Goal: Transaction & Acquisition: Subscribe to service/newsletter

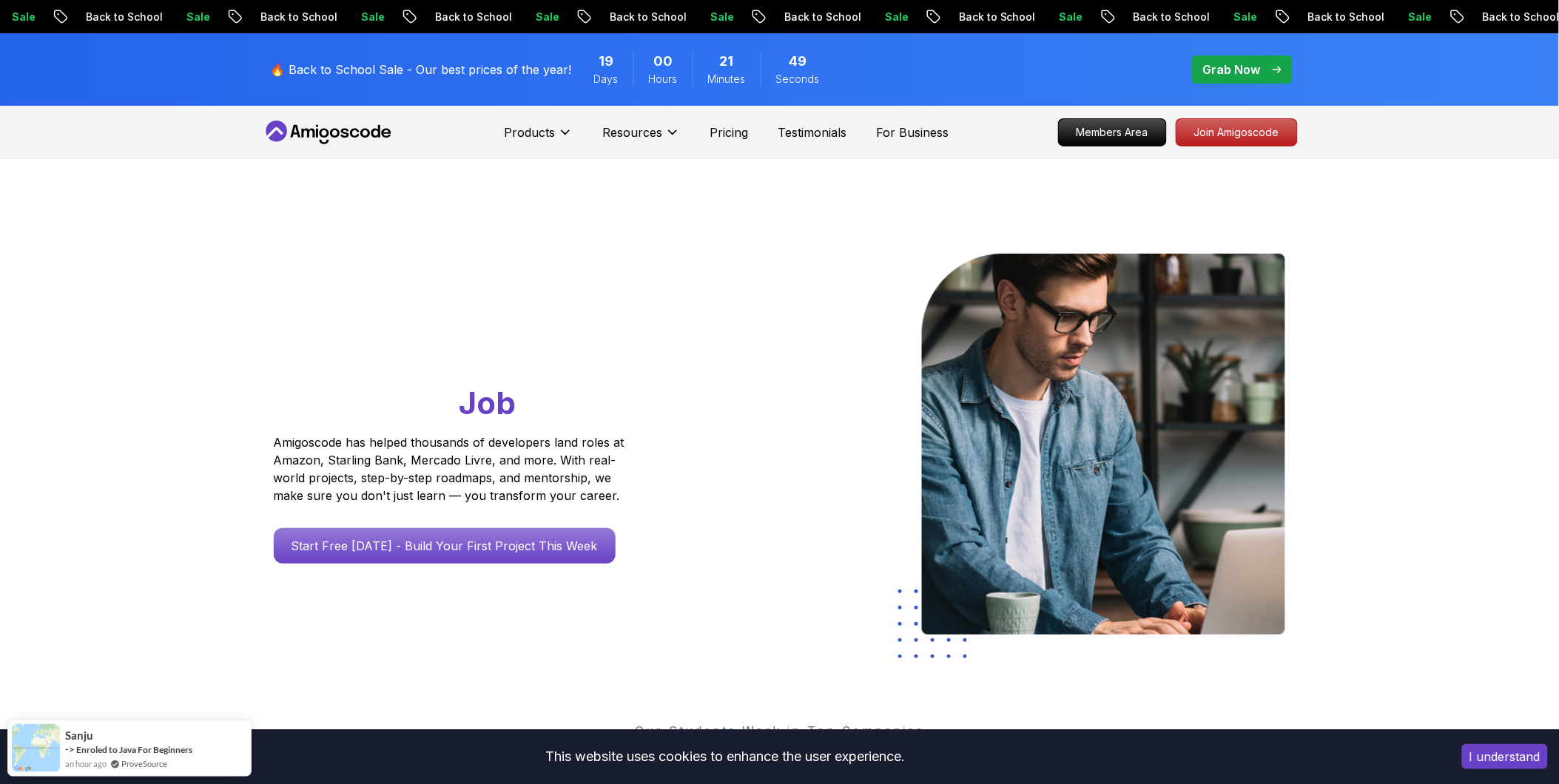
click at [858, 61] on p "Grab Now" at bounding box center [1231, 70] width 58 height 18
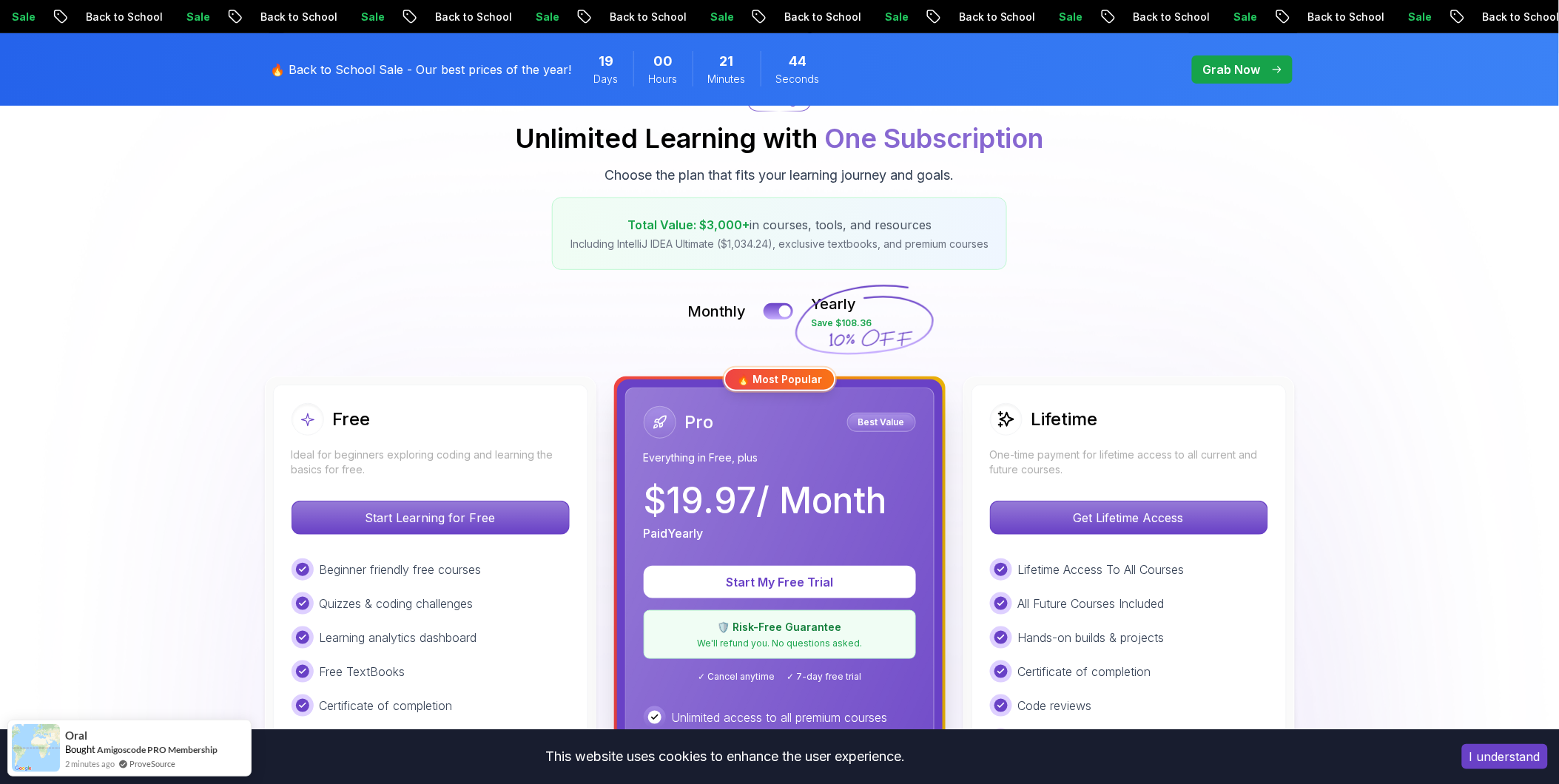
scroll to position [329, 0]
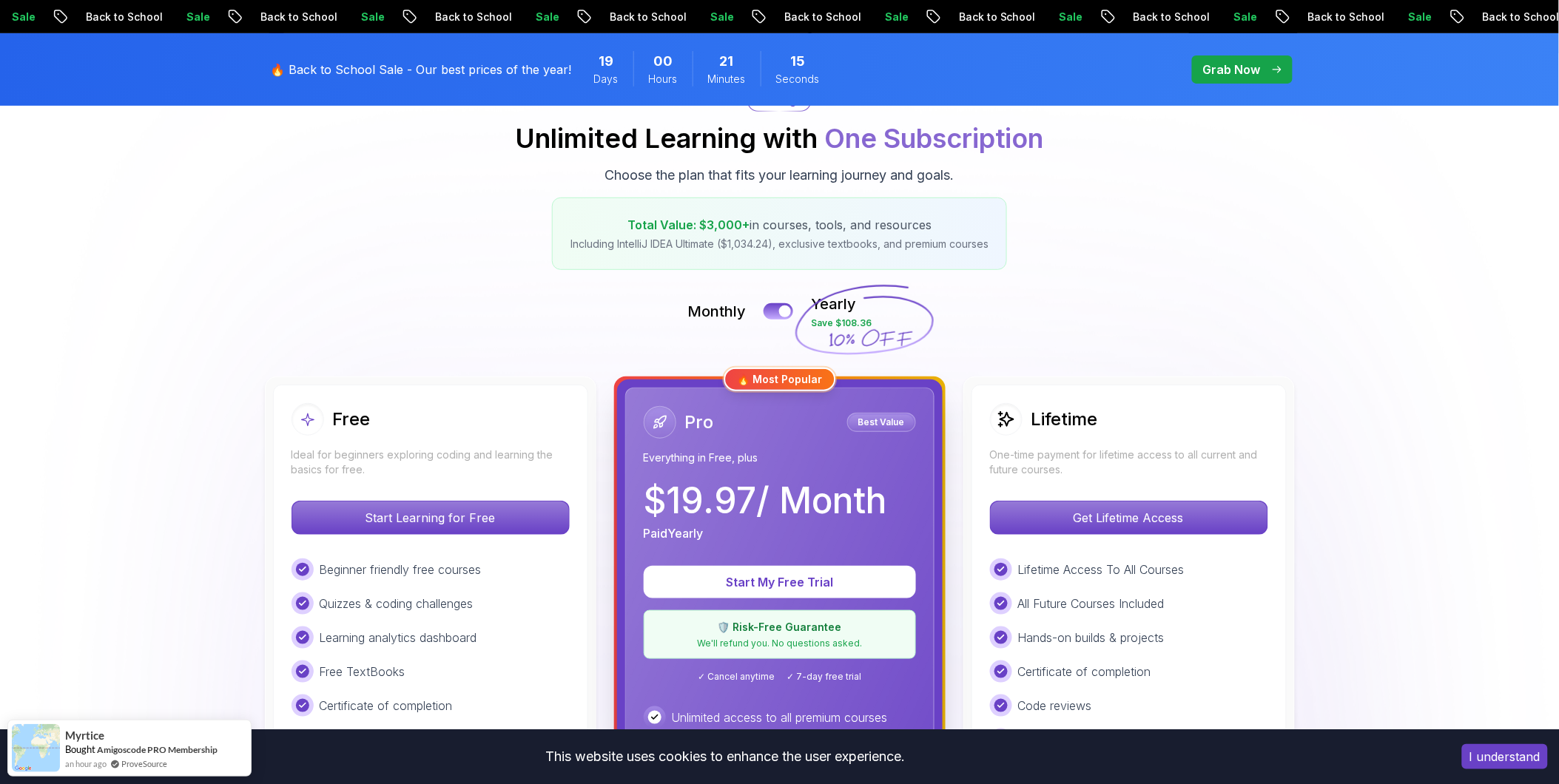
scroll to position [0, 0]
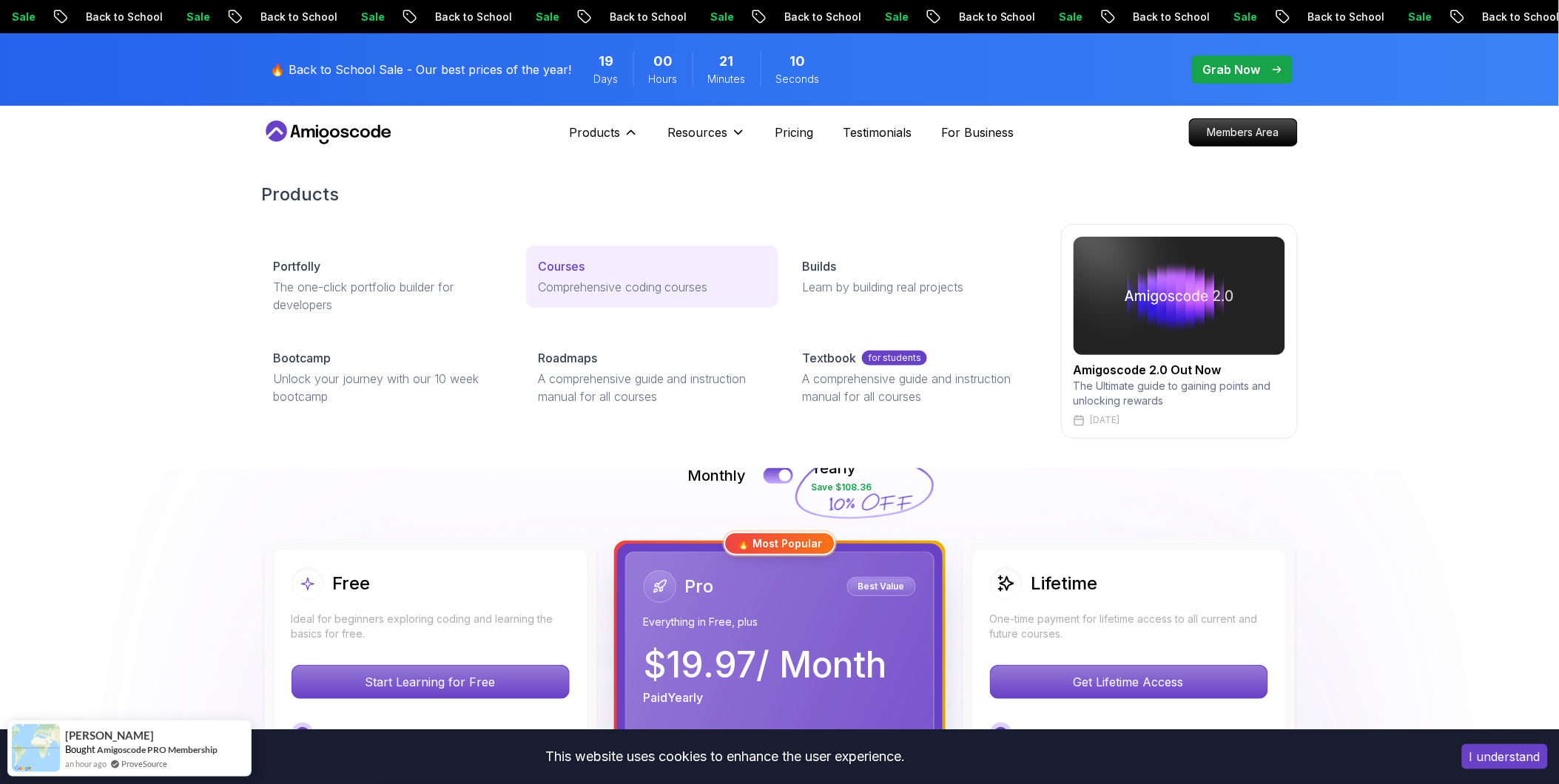
click at [566, 268] on p "Courses" at bounding box center [561, 266] width 46 height 18
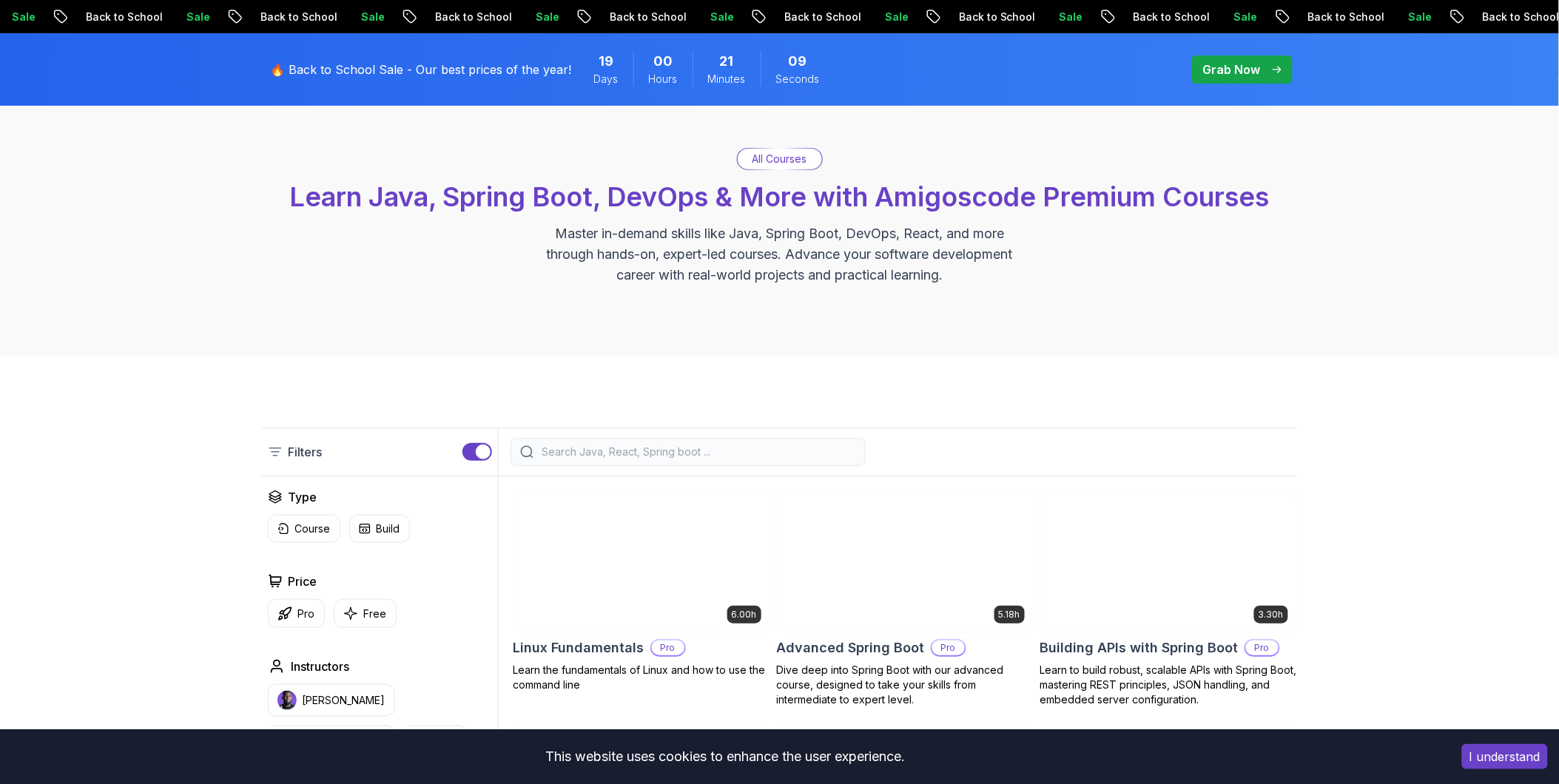
scroll to position [411, 0]
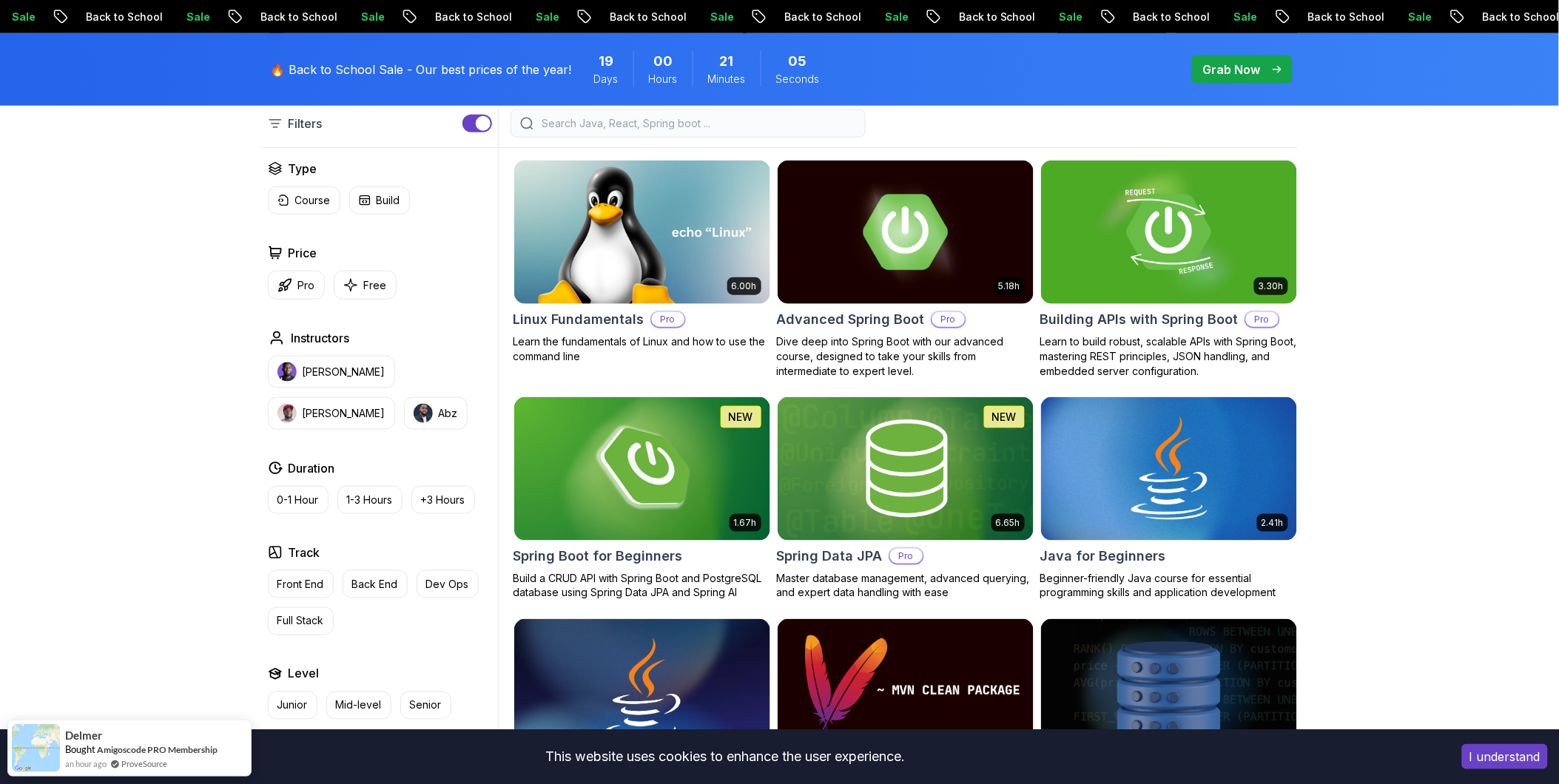
click at [858, 599] on button "I understand" at bounding box center [1504, 756] width 85 height 25
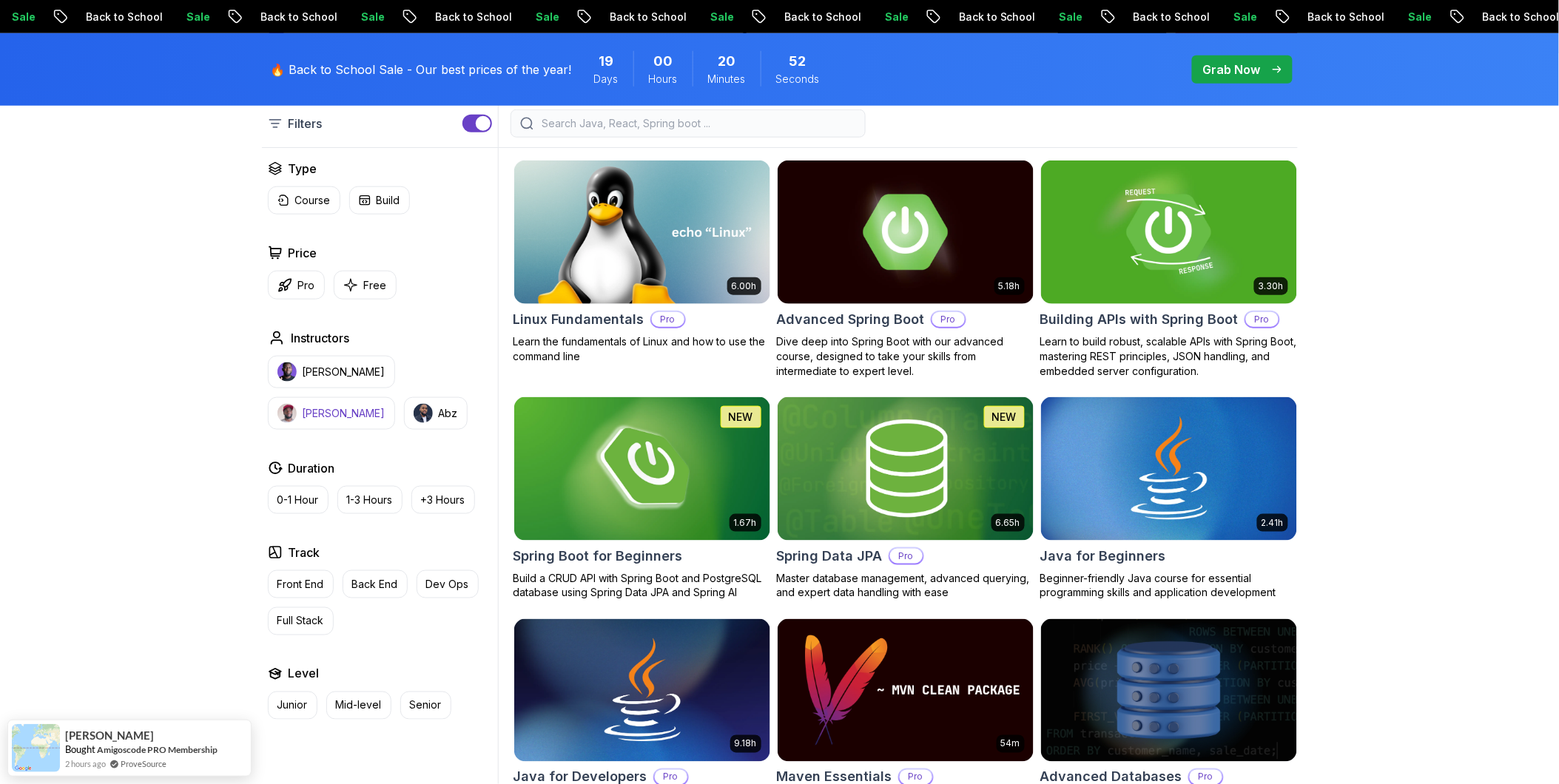
click at [386, 406] on p "[PERSON_NAME]" at bounding box center [344, 413] width 83 height 15
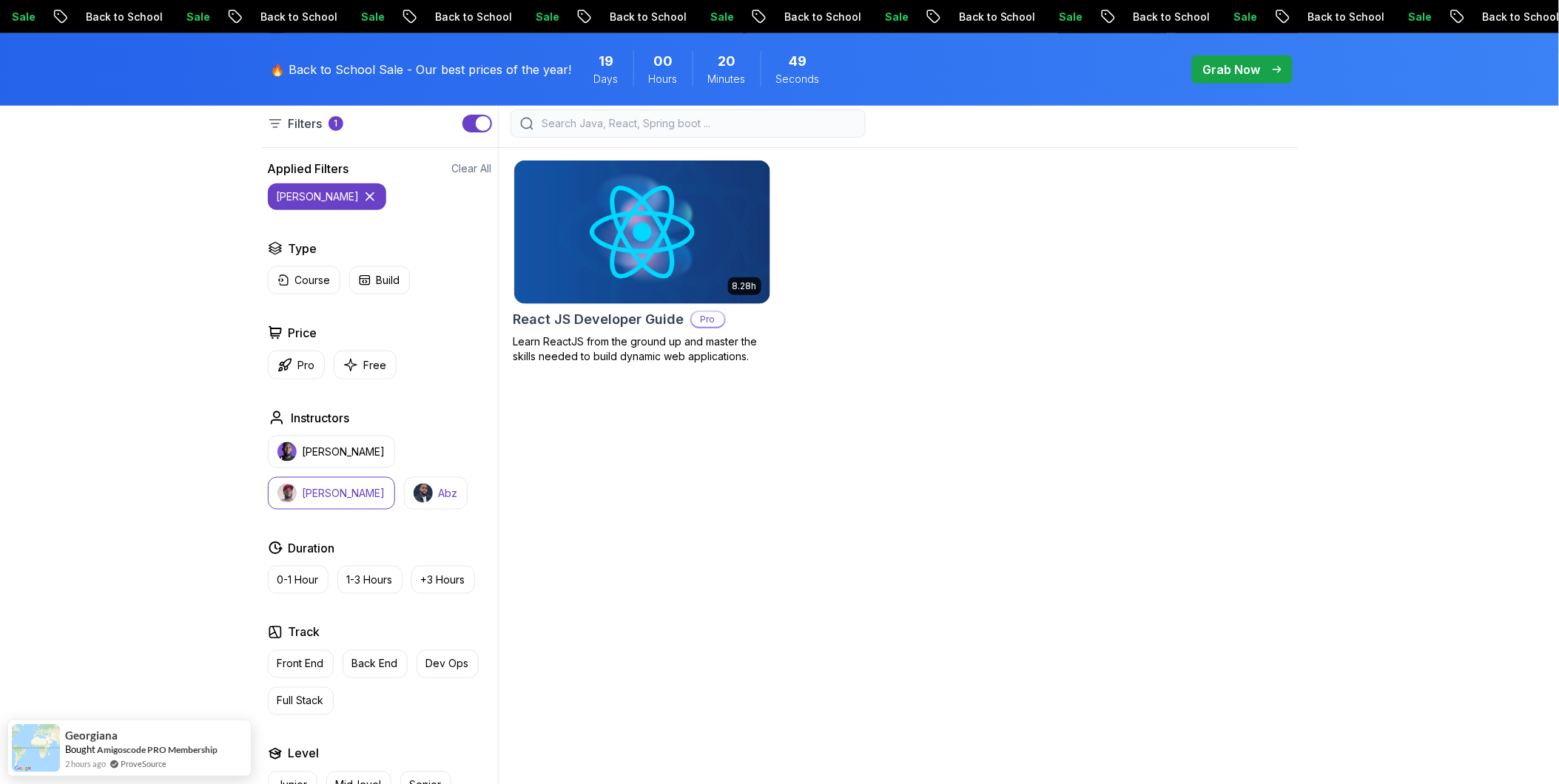
click at [404, 507] on button "Abz" at bounding box center [435, 493] width 63 height 33
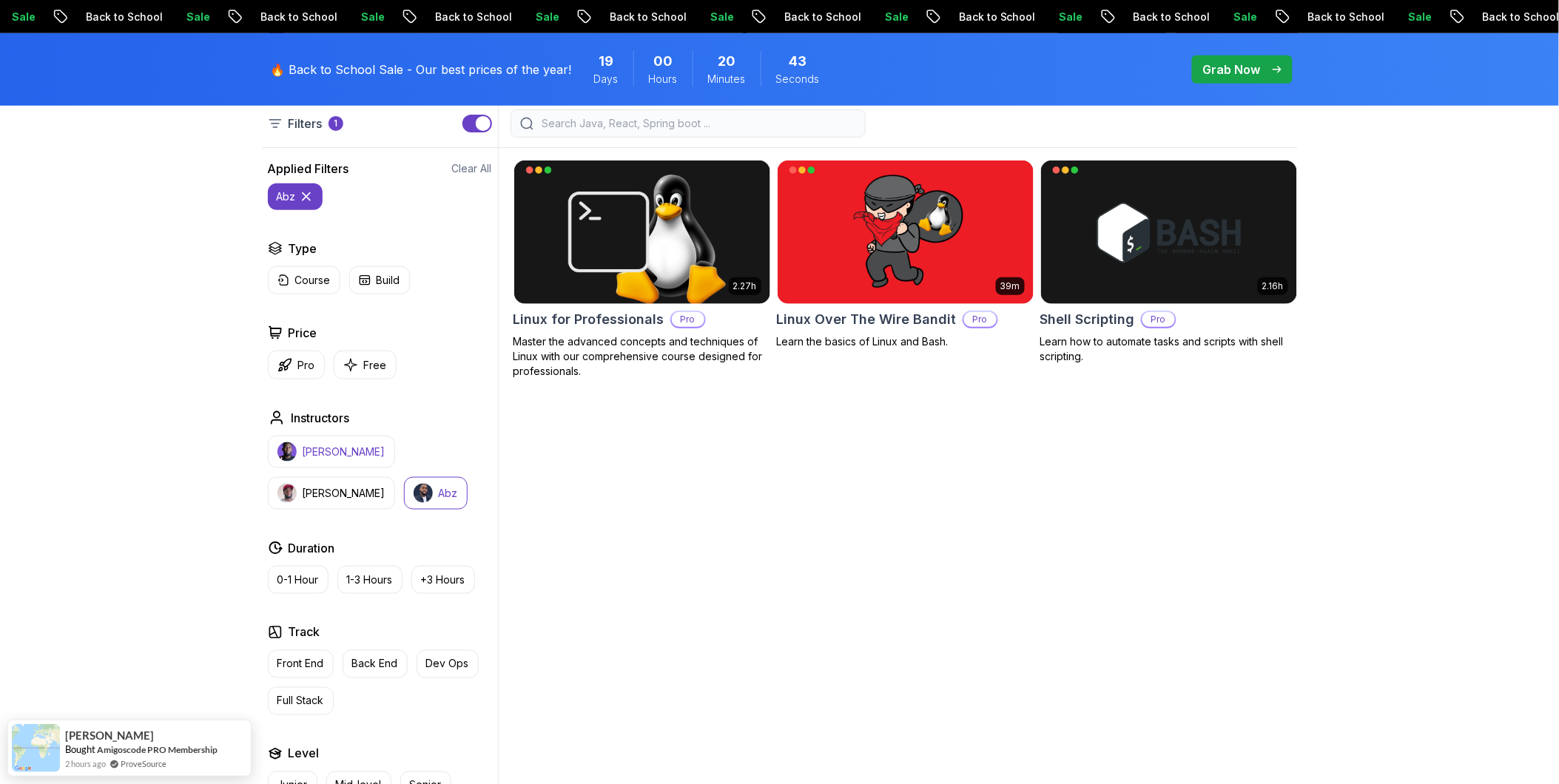
click at [338, 455] on p "[PERSON_NAME]" at bounding box center [344, 451] width 83 height 15
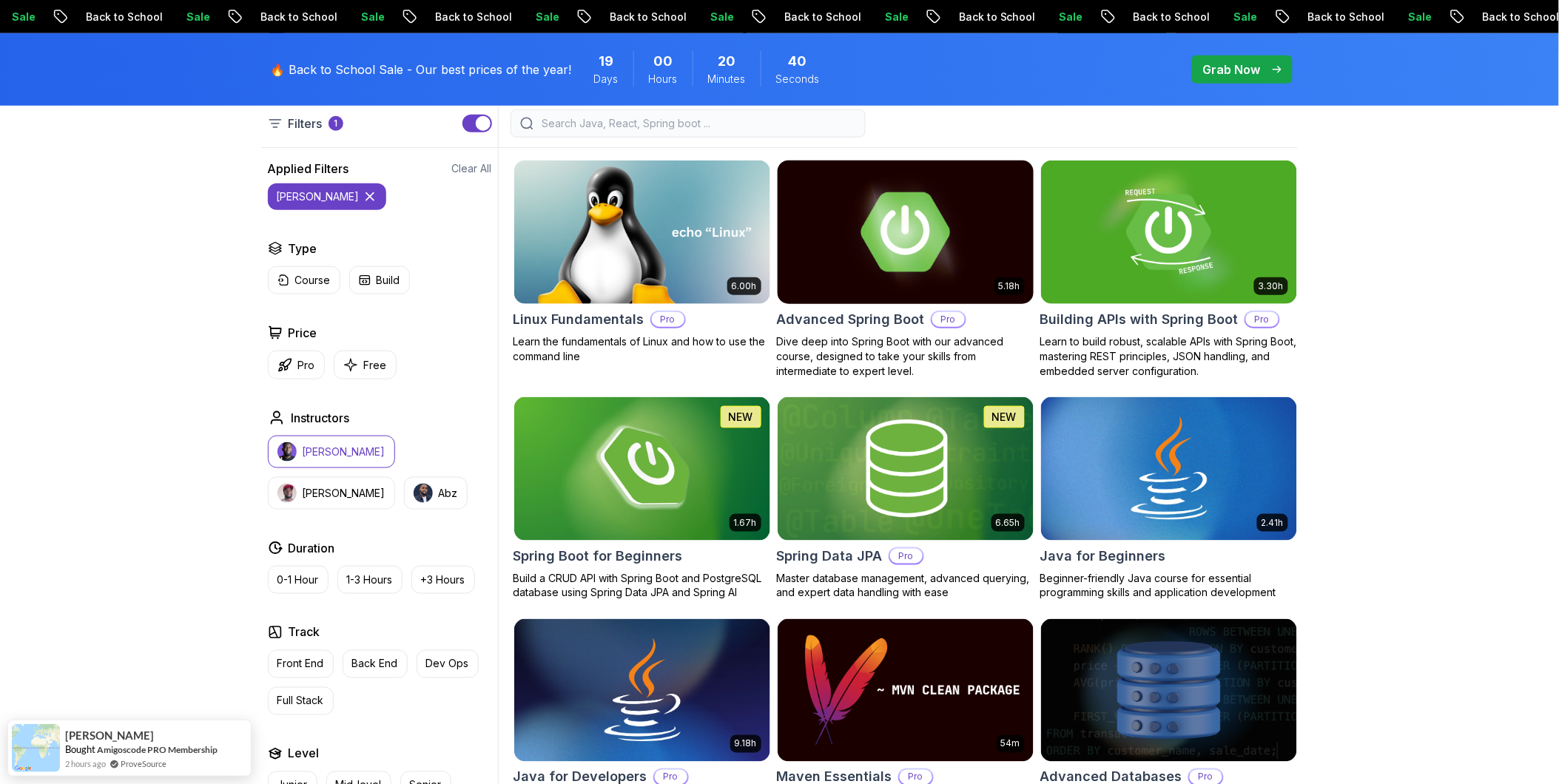
scroll to position [493, 0]
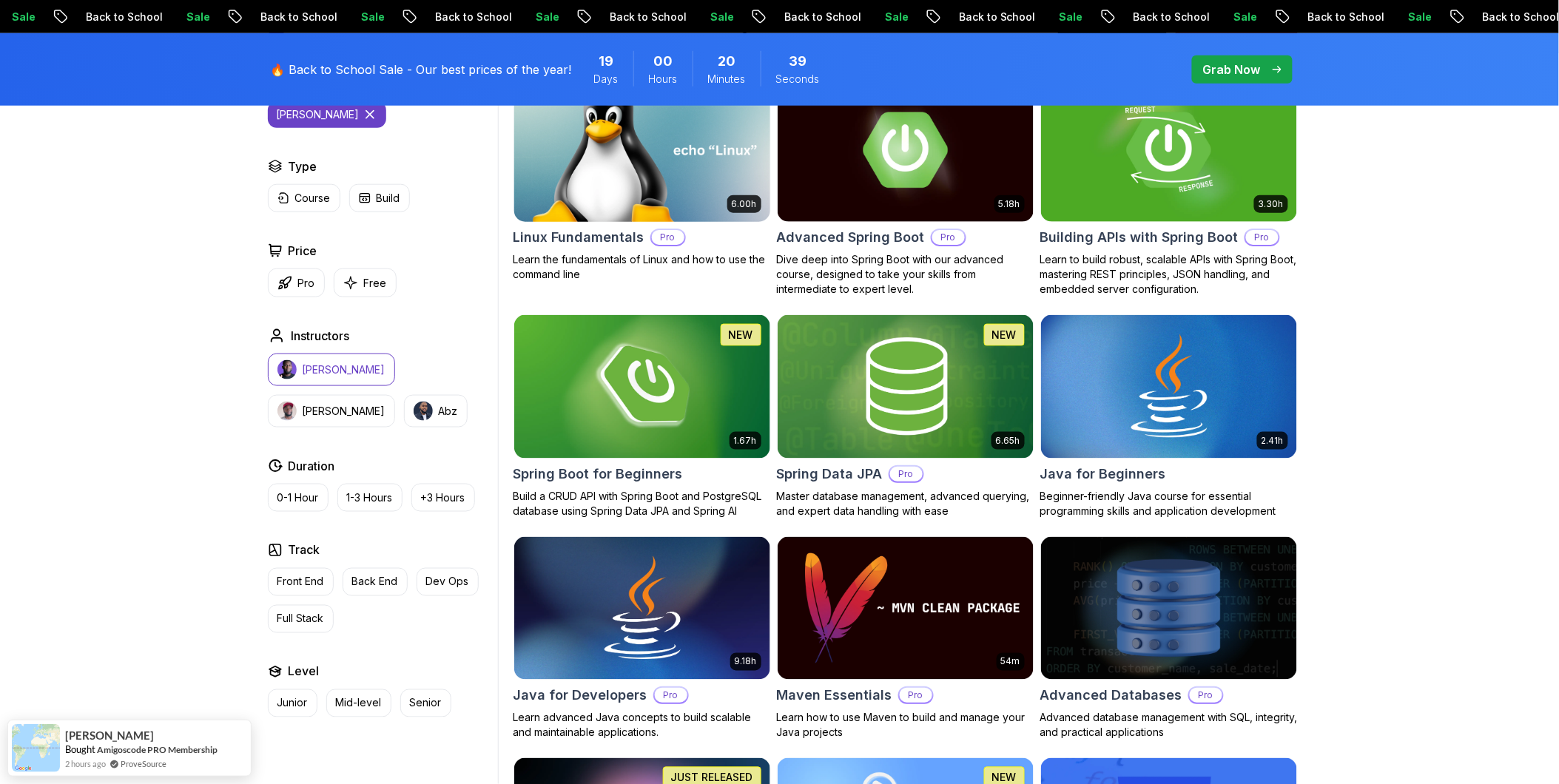
click at [655, 237] on p "Pro" at bounding box center [668, 237] width 33 height 15
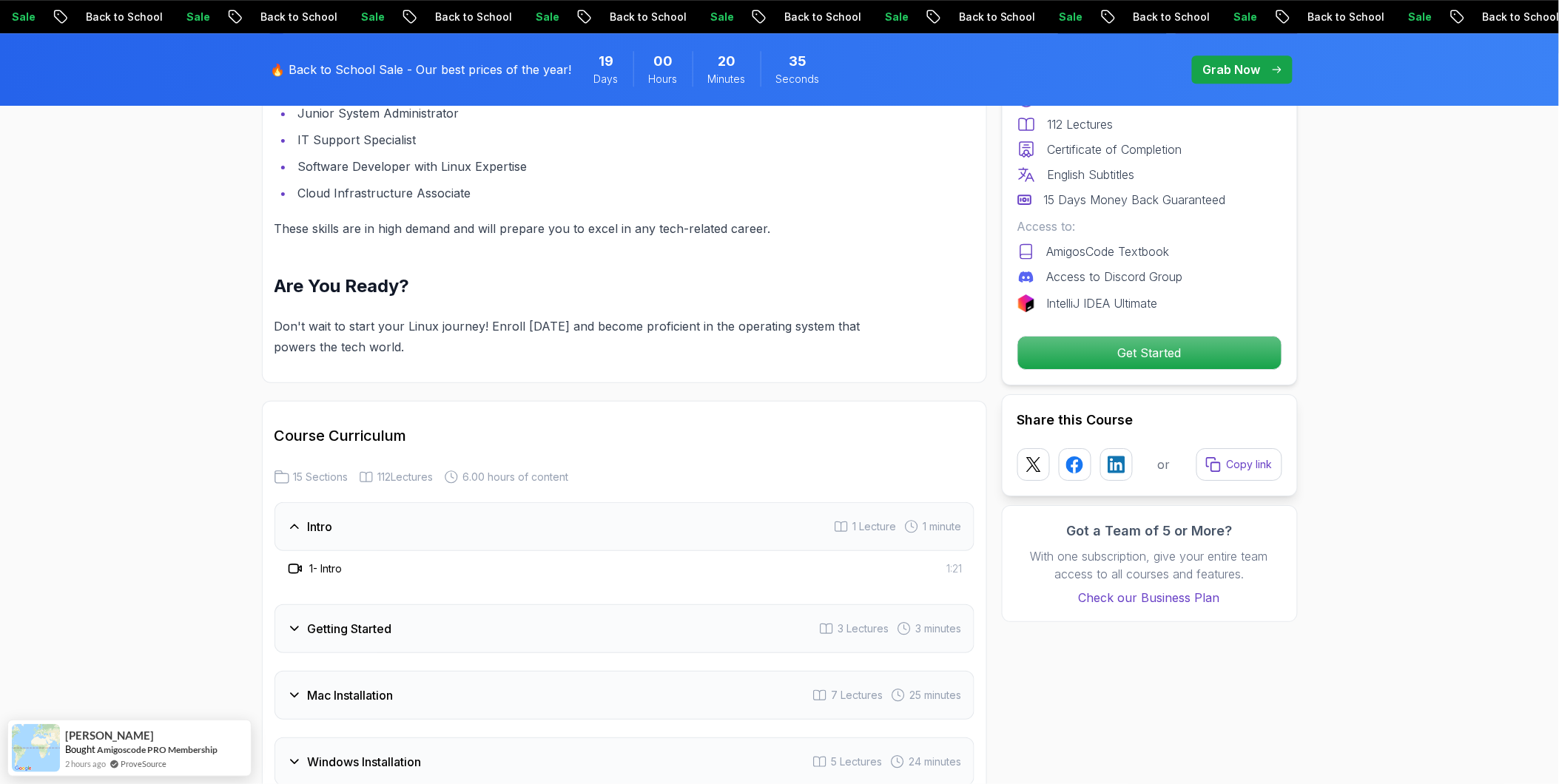
scroll to position [1807, 0]
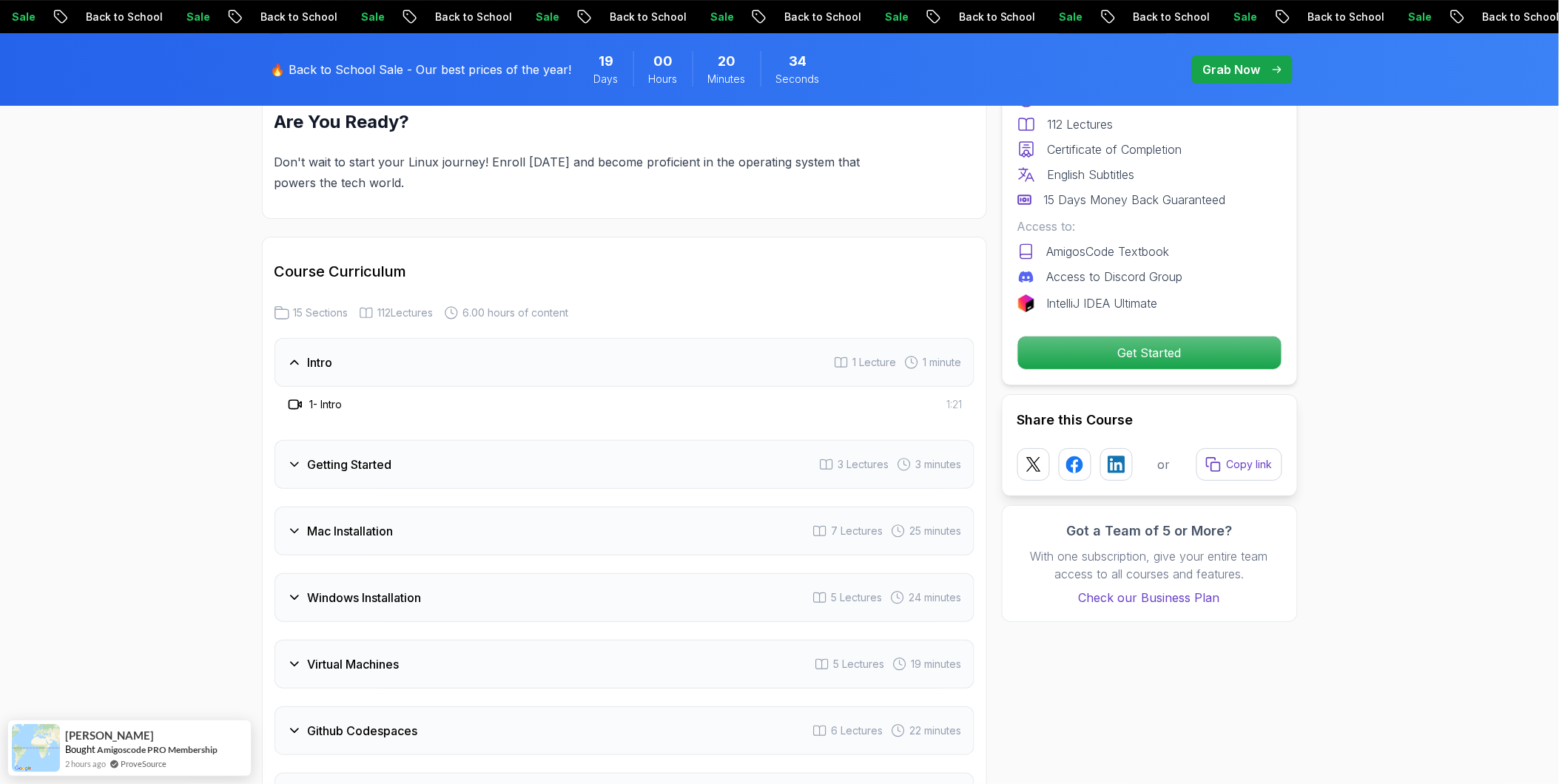
click at [305, 354] on div "Intro" at bounding box center [310, 363] width 46 height 18
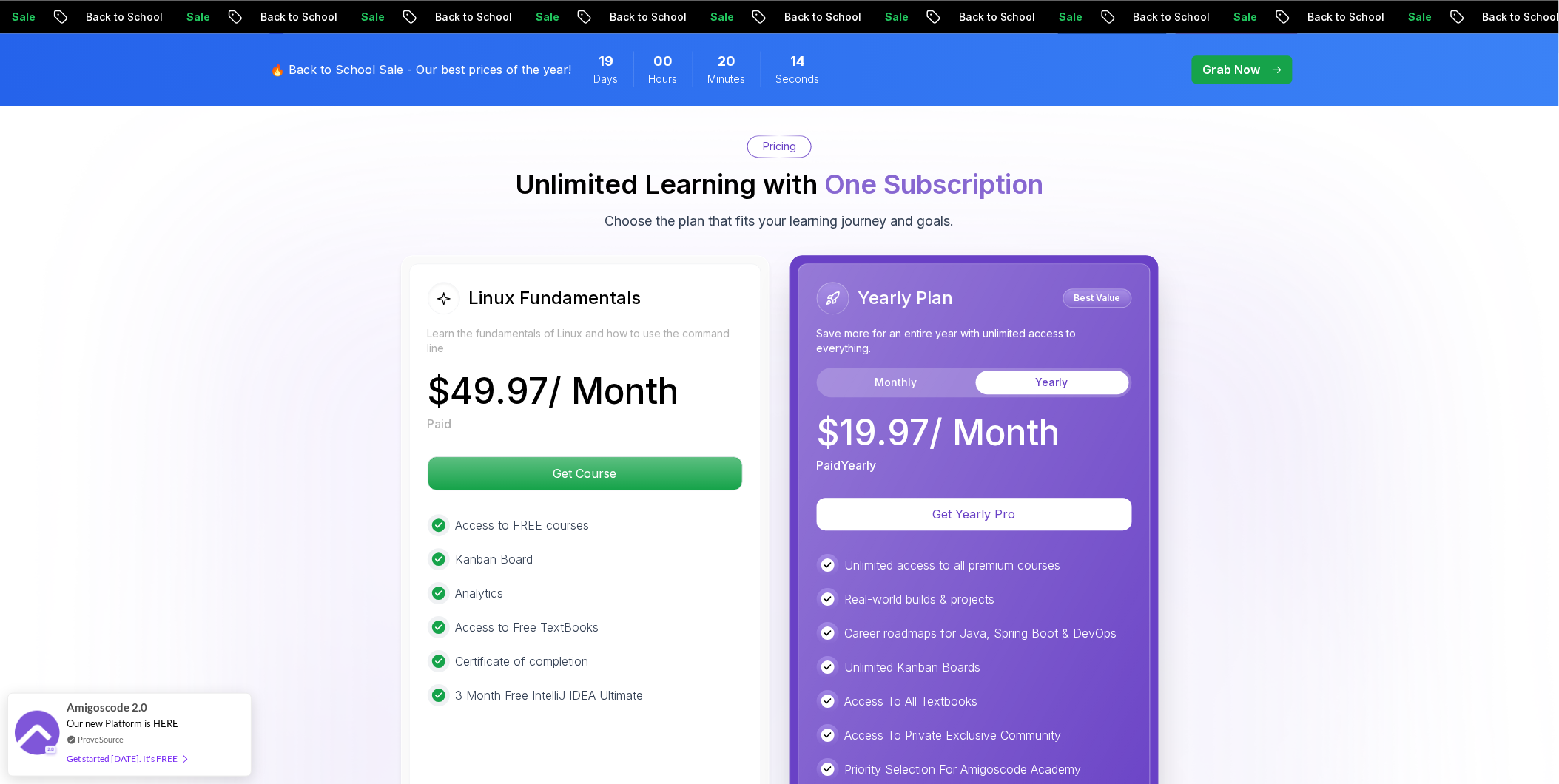
scroll to position [3286, 0]
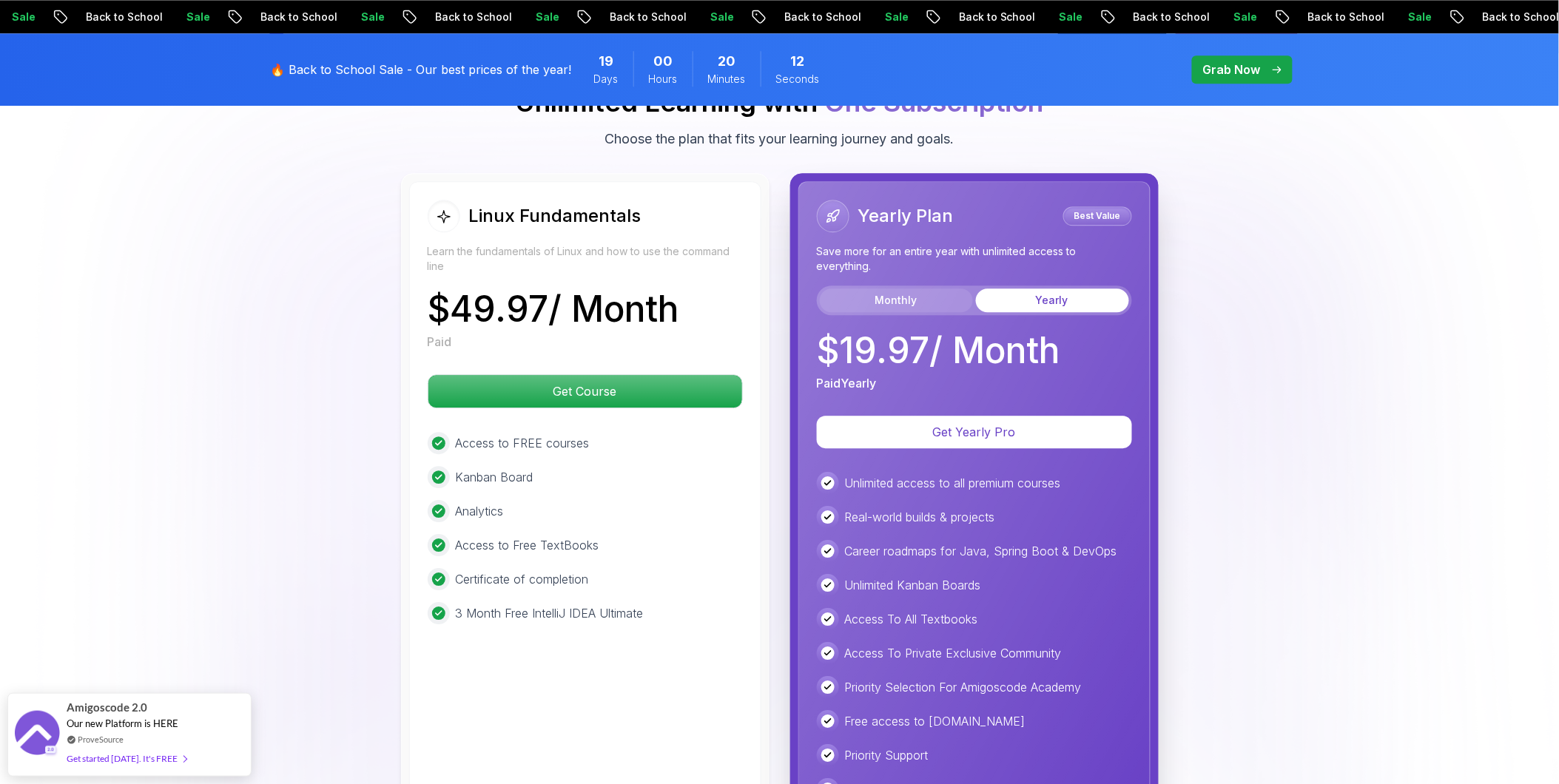
click at [858, 289] on button "Monthly" at bounding box center [896, 300] width 153 height 24
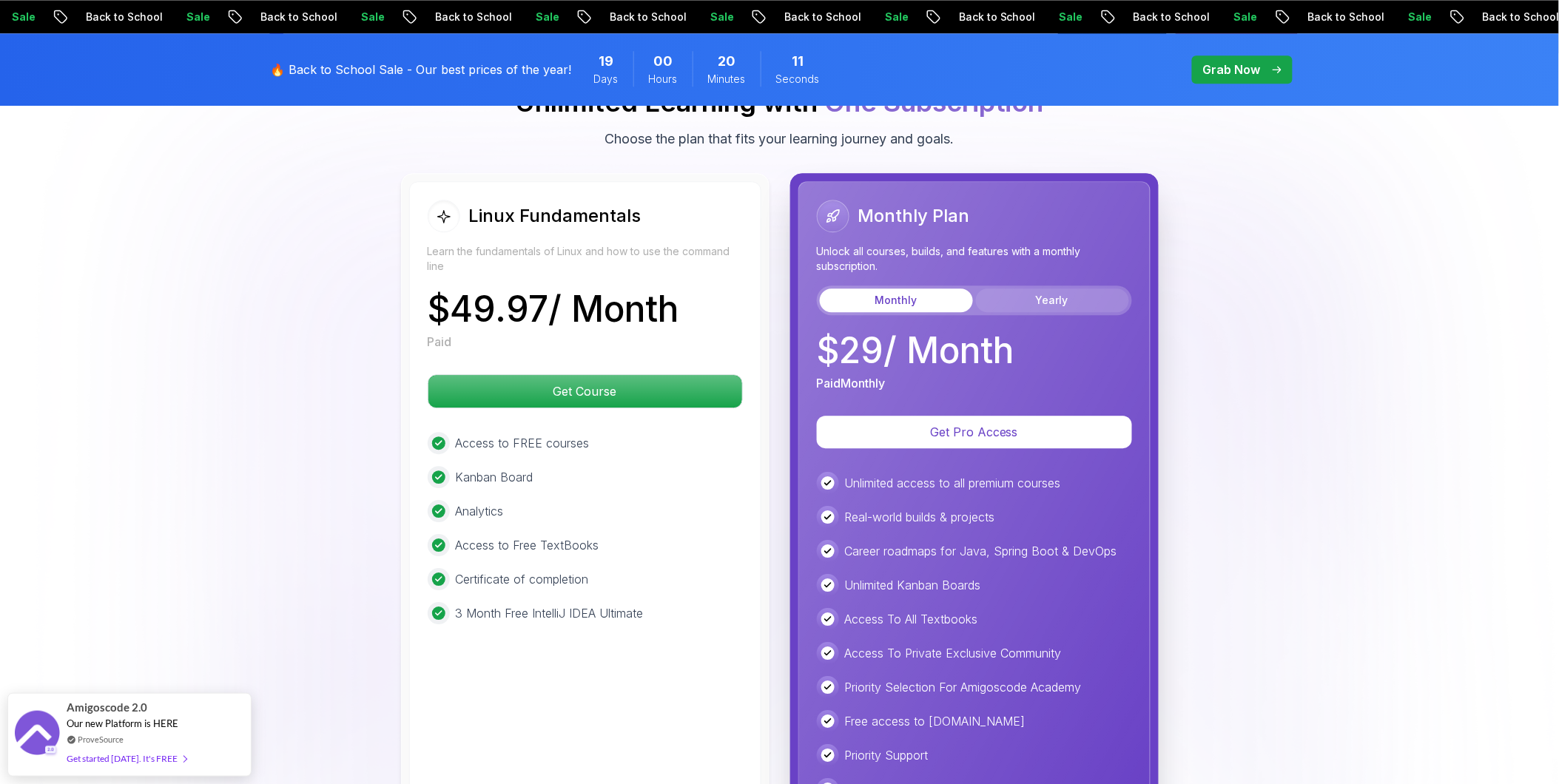
click at [858, 289] on button "Yearly" at bounding box center [1052, 300] width 153 height 24
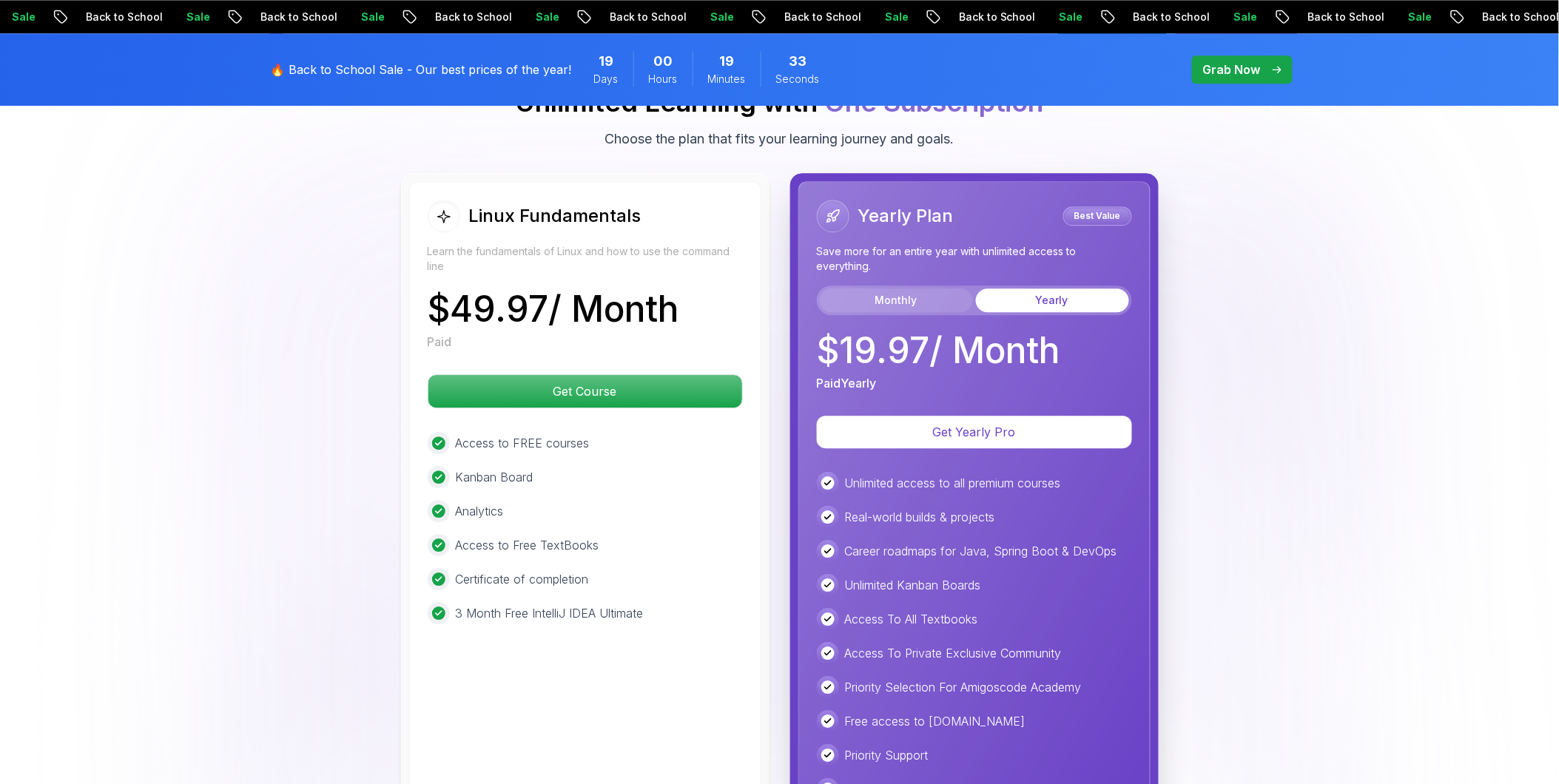
click at [858, 289] on button "Monthly" at bounding box center [896, 300] width 153 height 24
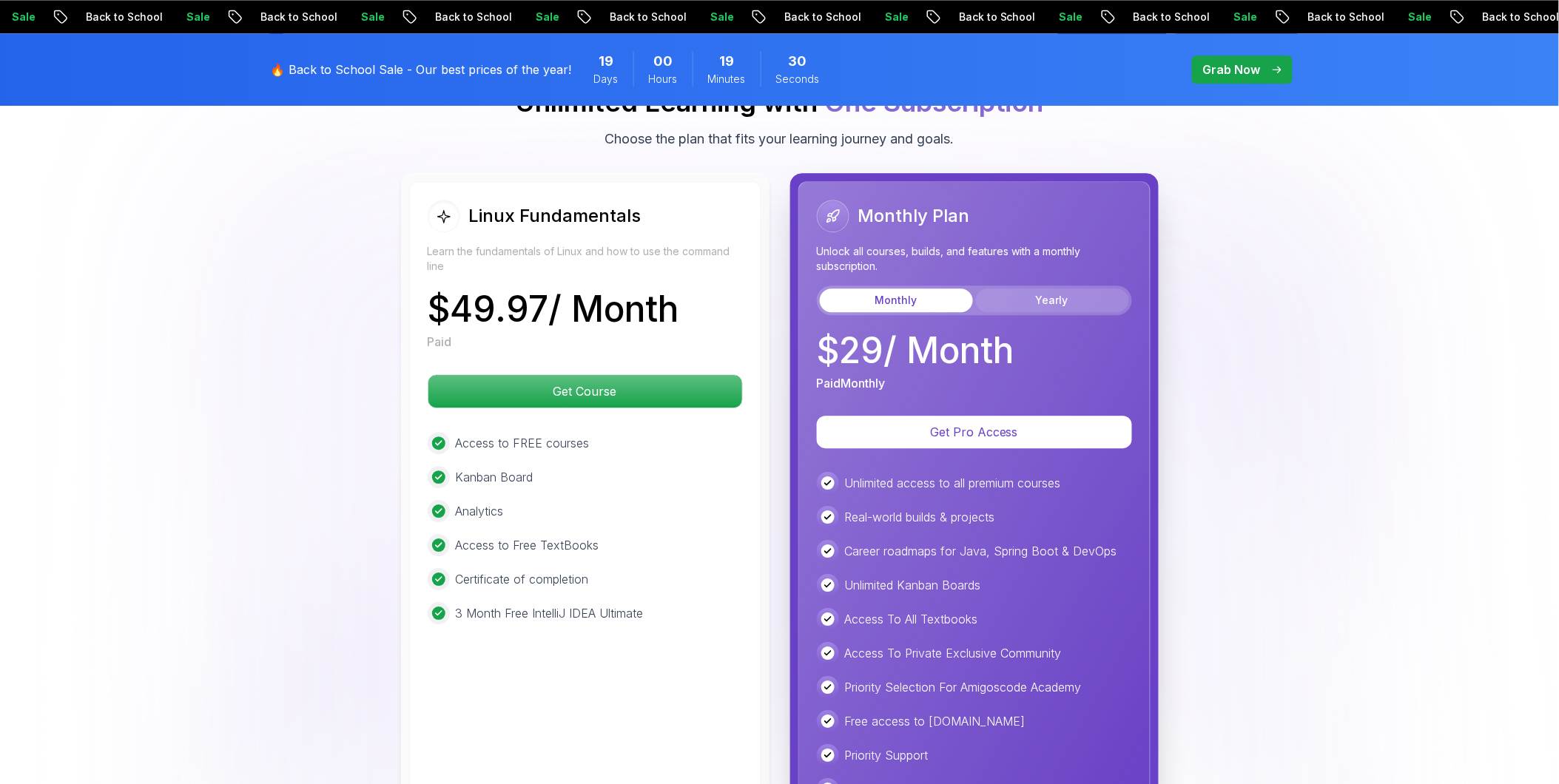
click at [858, 289] on button "Yearly" at bounding box center [1052, 300] width 153 height 24
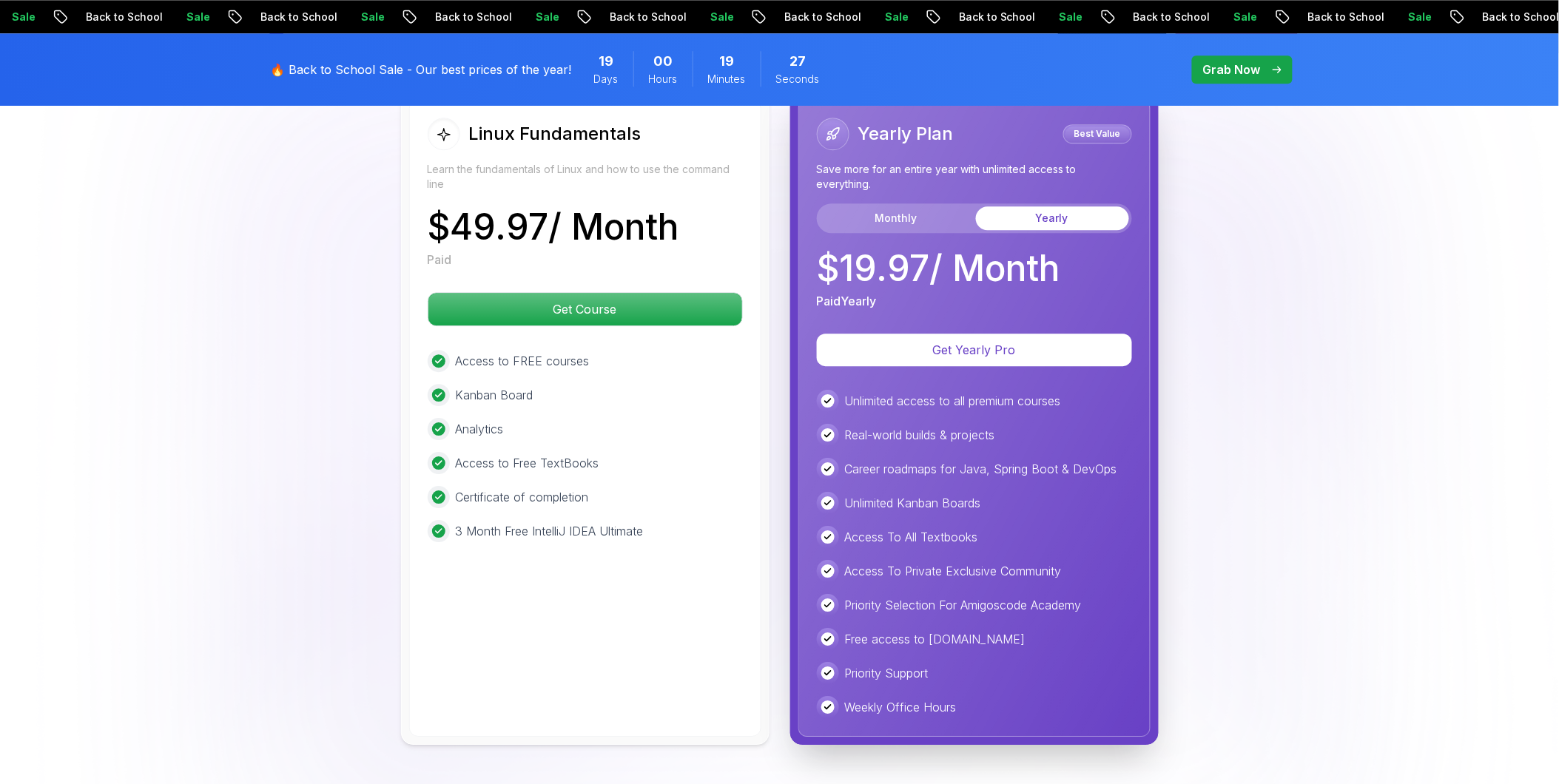
scroll to position [3450, 0]
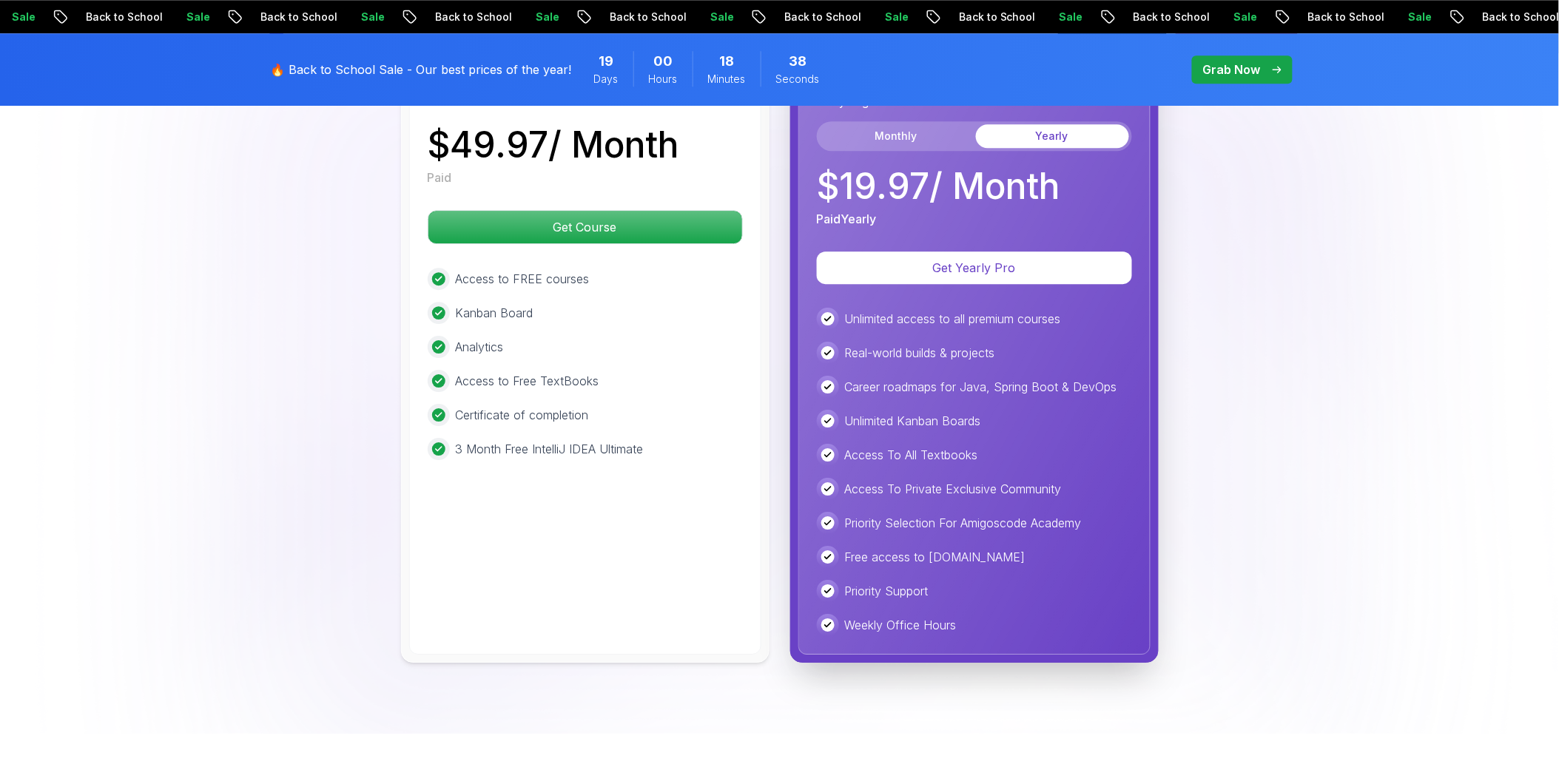
click at [858, 429] on img at bounding box center [780, 264] width 1559 height 939
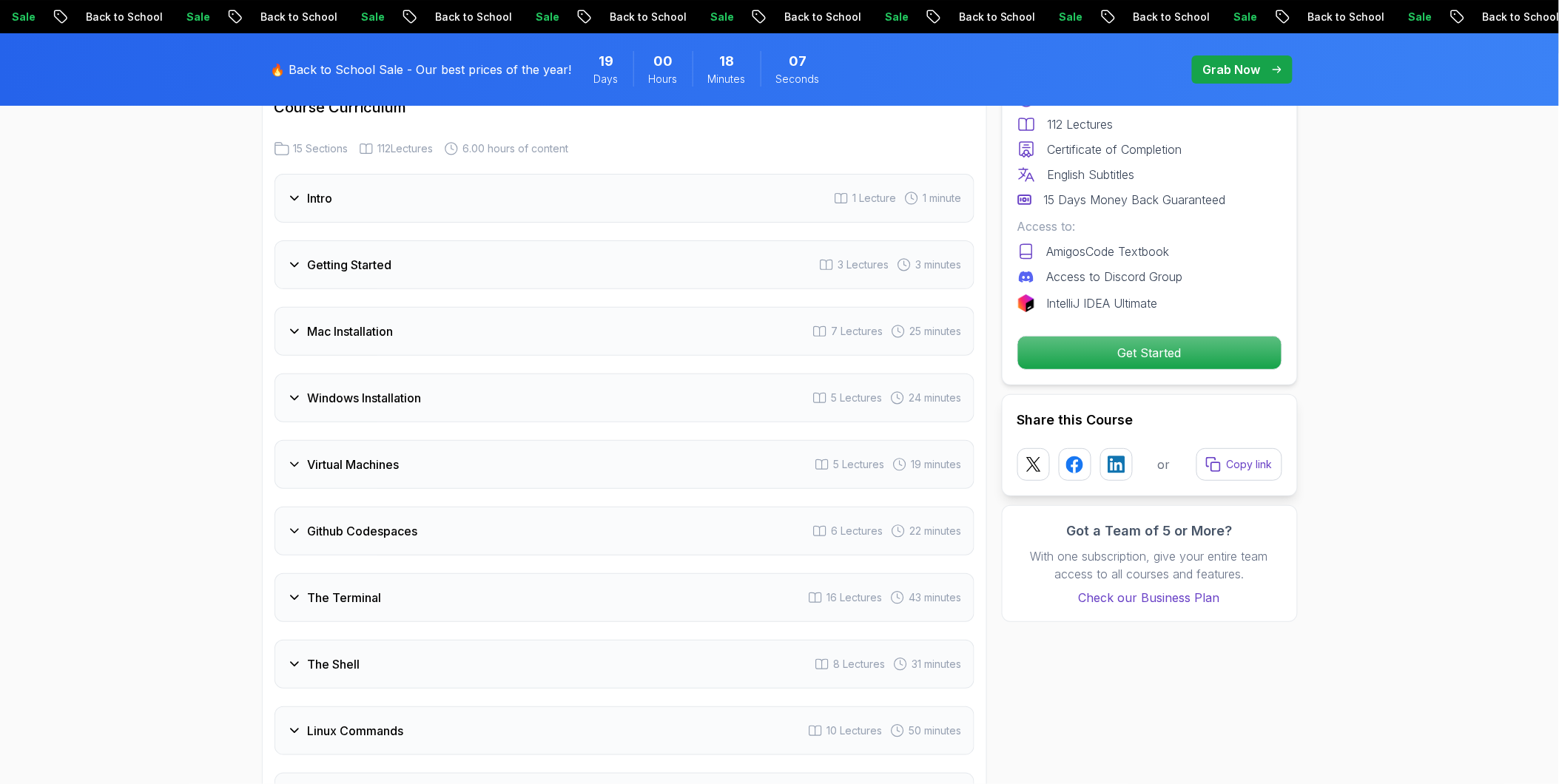
scroll to position [1889, 0]
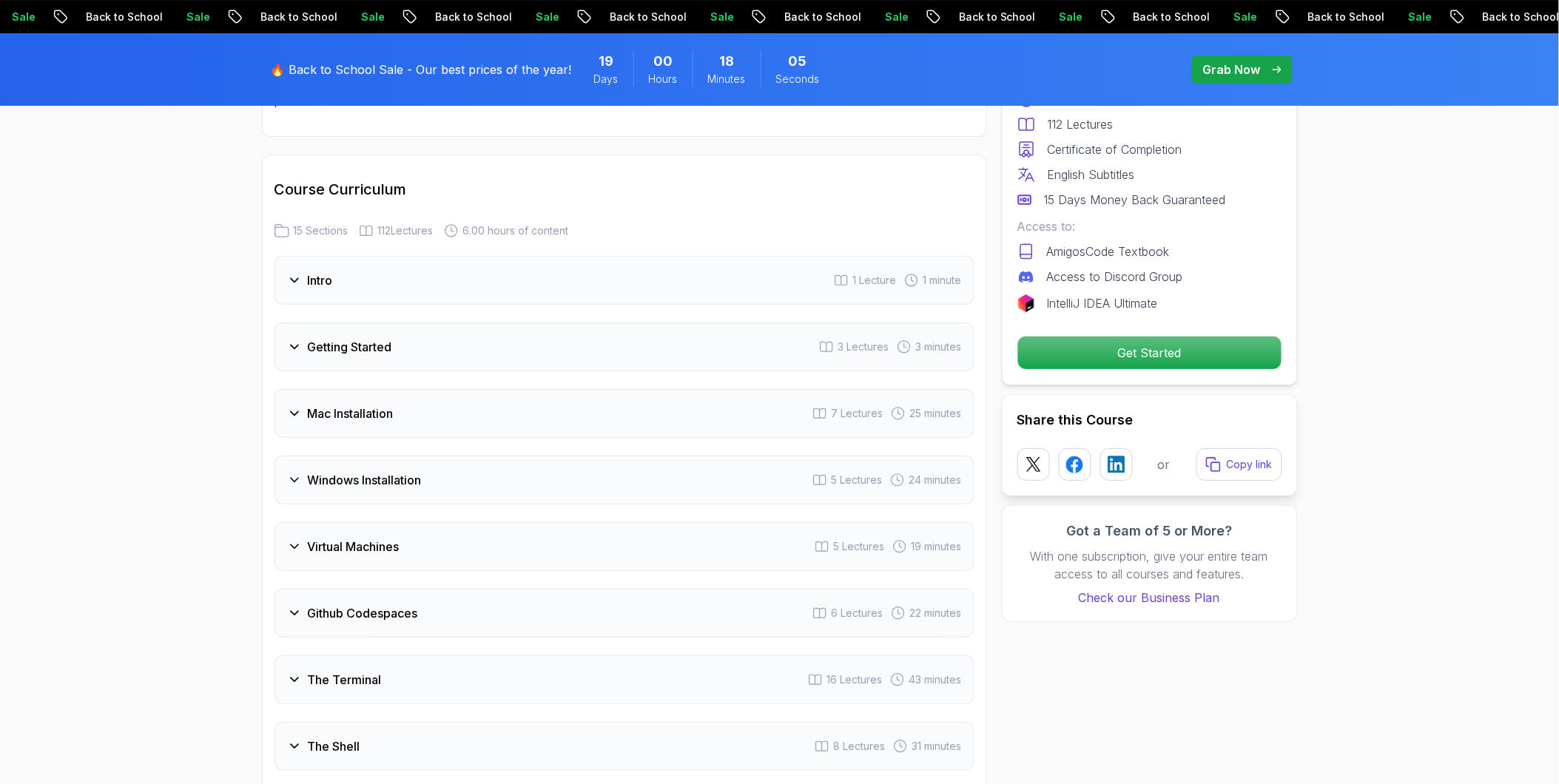
click at [356, 256] on div "Intro 1 Lecture 1 minute" at bounding box center [624, 281] width 700 height 49
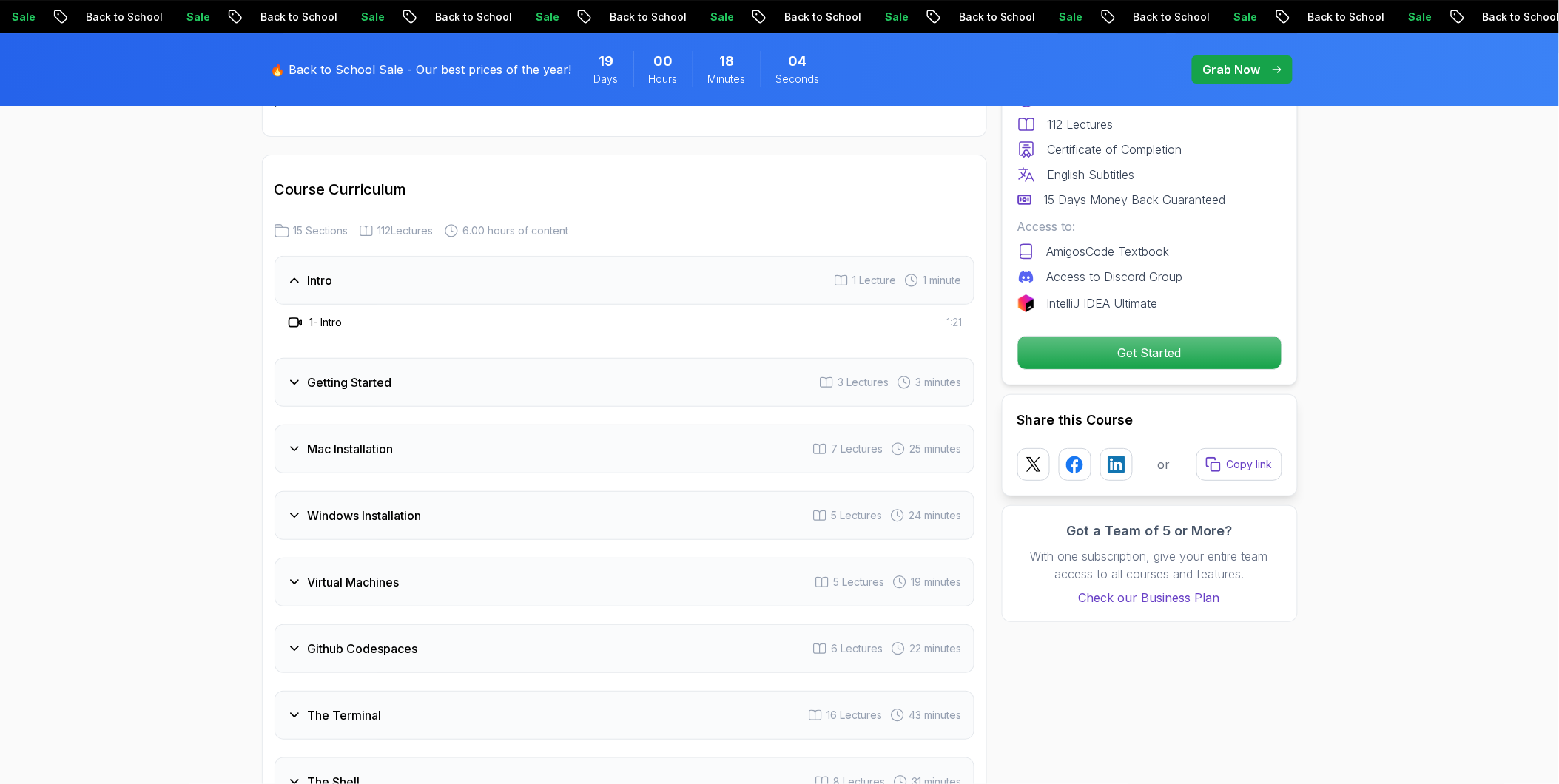
click at [356, 256] on div "Intro 1 Lecture 1 minute" at bounding box center [624, 281] width 700 height 49
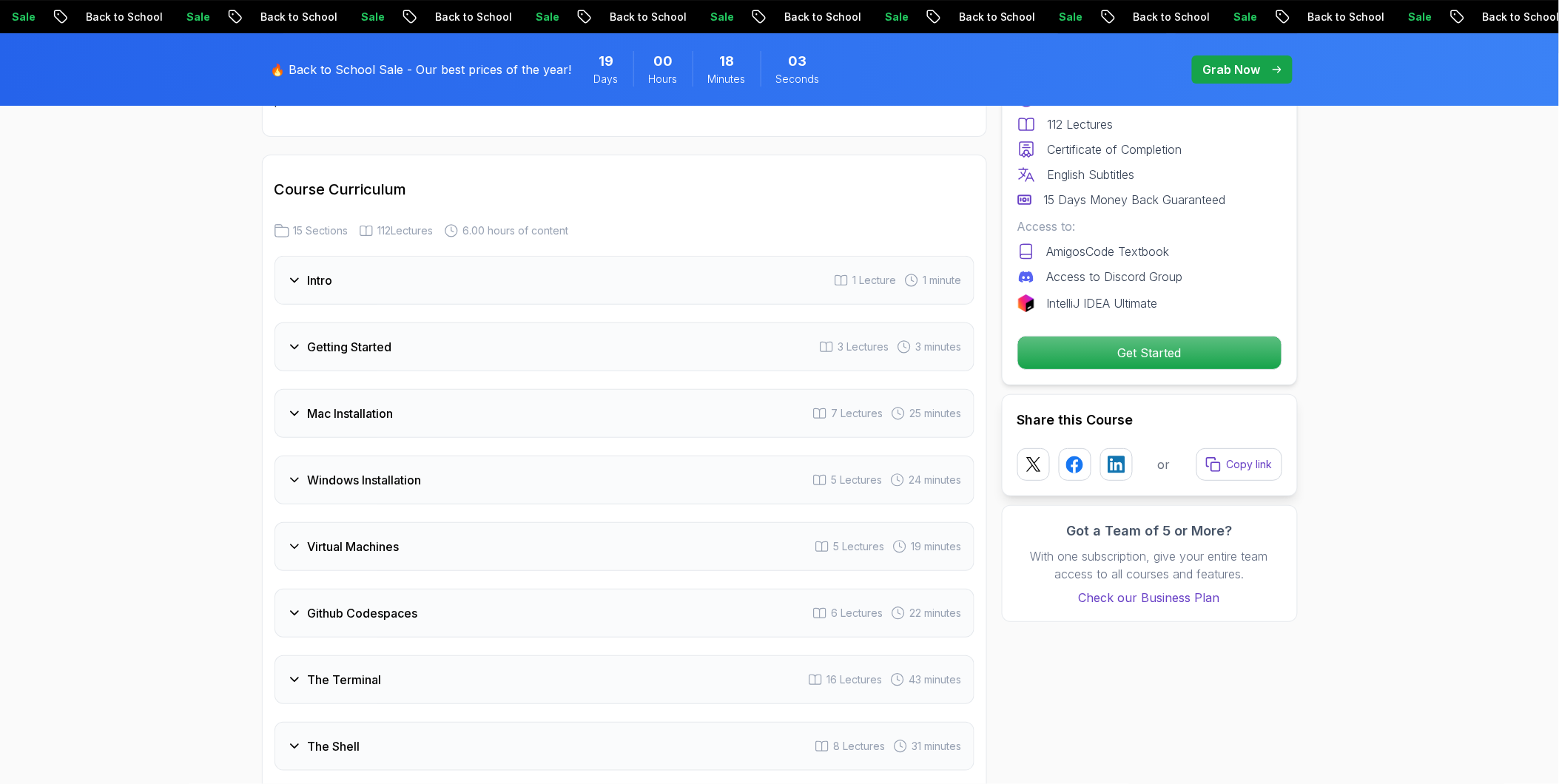
click at [337, 338] on h3 "Getting Started" at bounding box center [350, 347] width 85 height 18
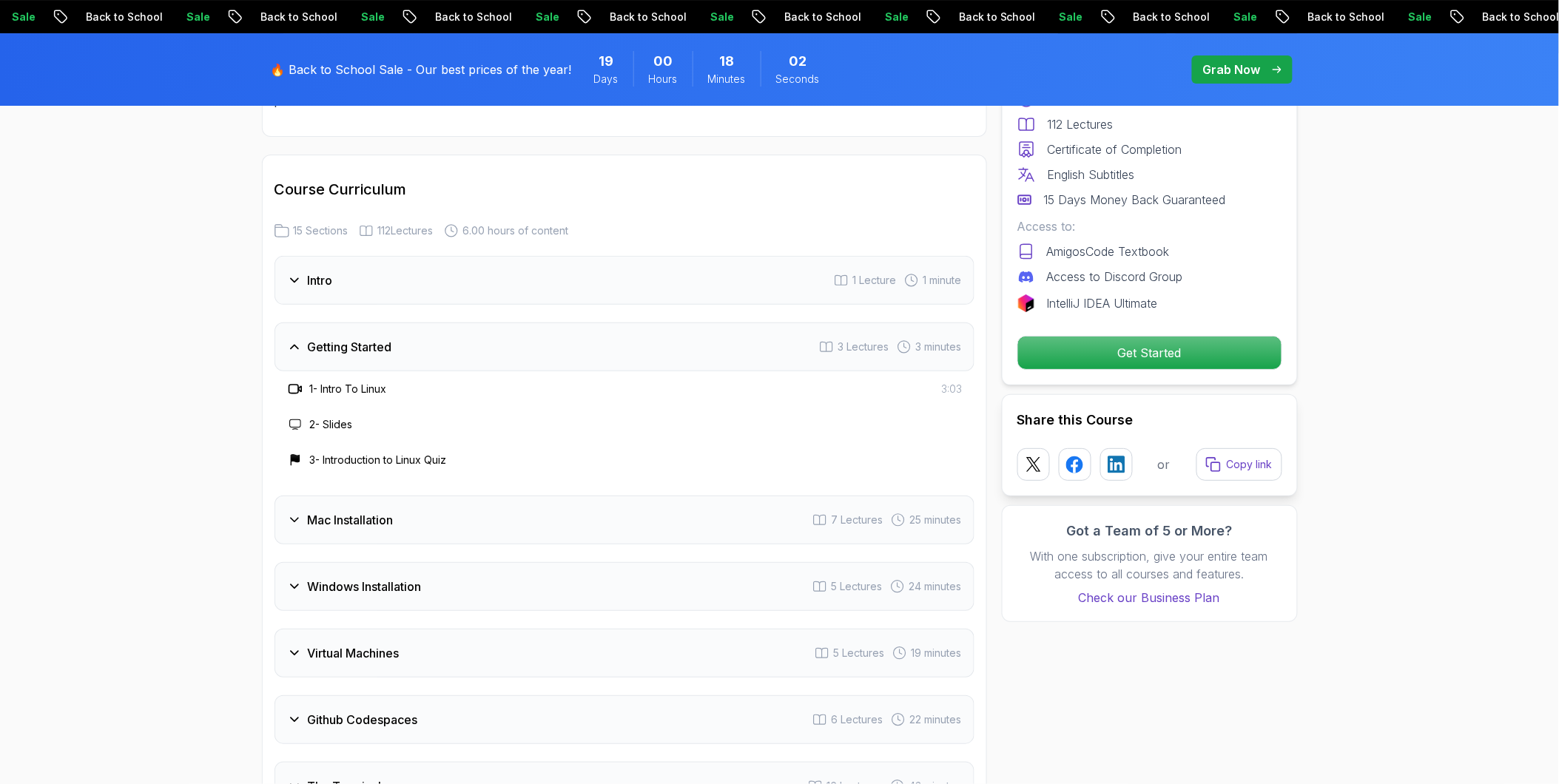
click at [337, 338] on h3 "Getting Started" at bounding box center [350, 347] width 85 height 18
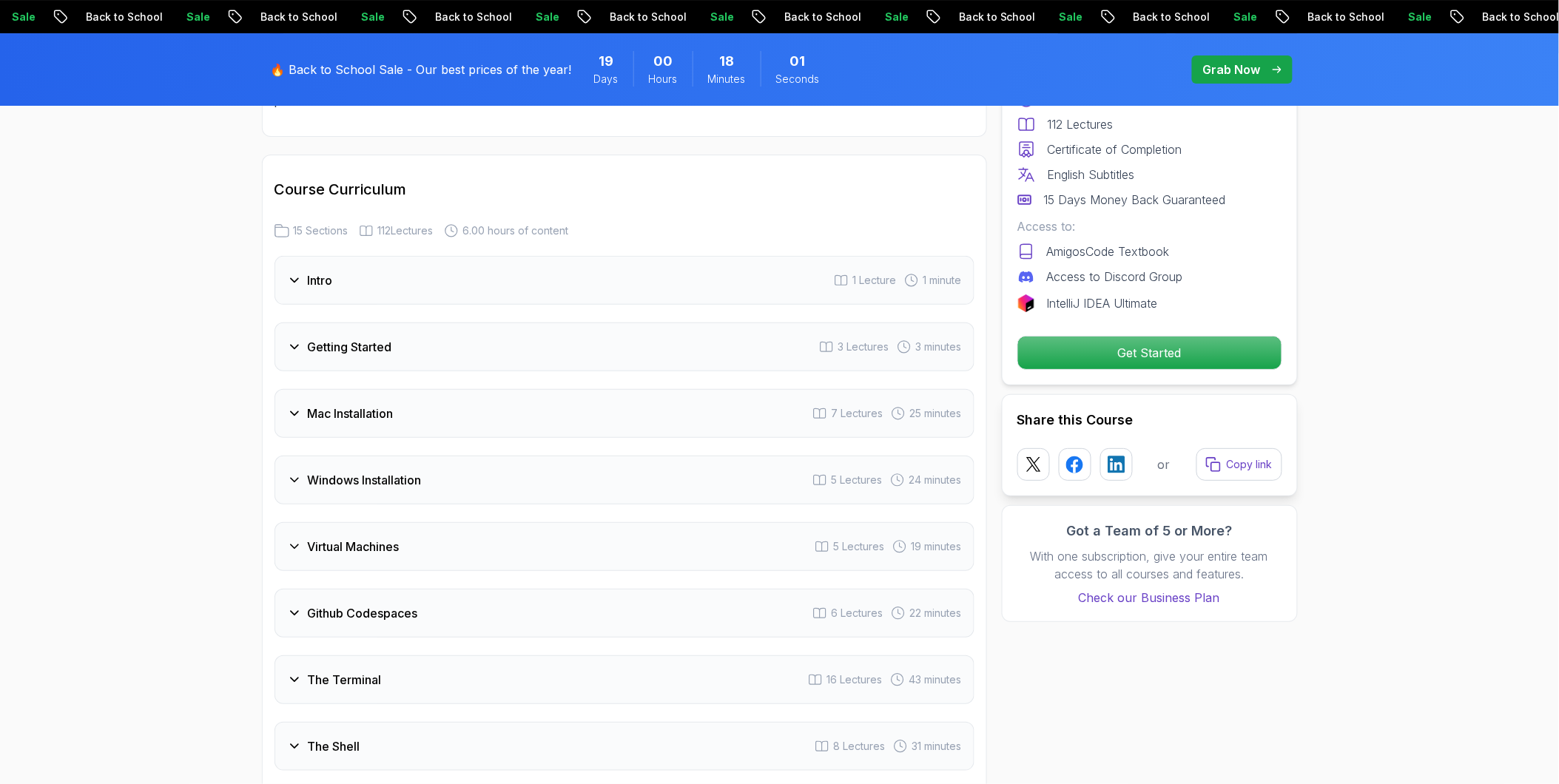
click at [347, 404] on h3 "Mac Installation" at bounding box center [350, 413] width 85 height 18
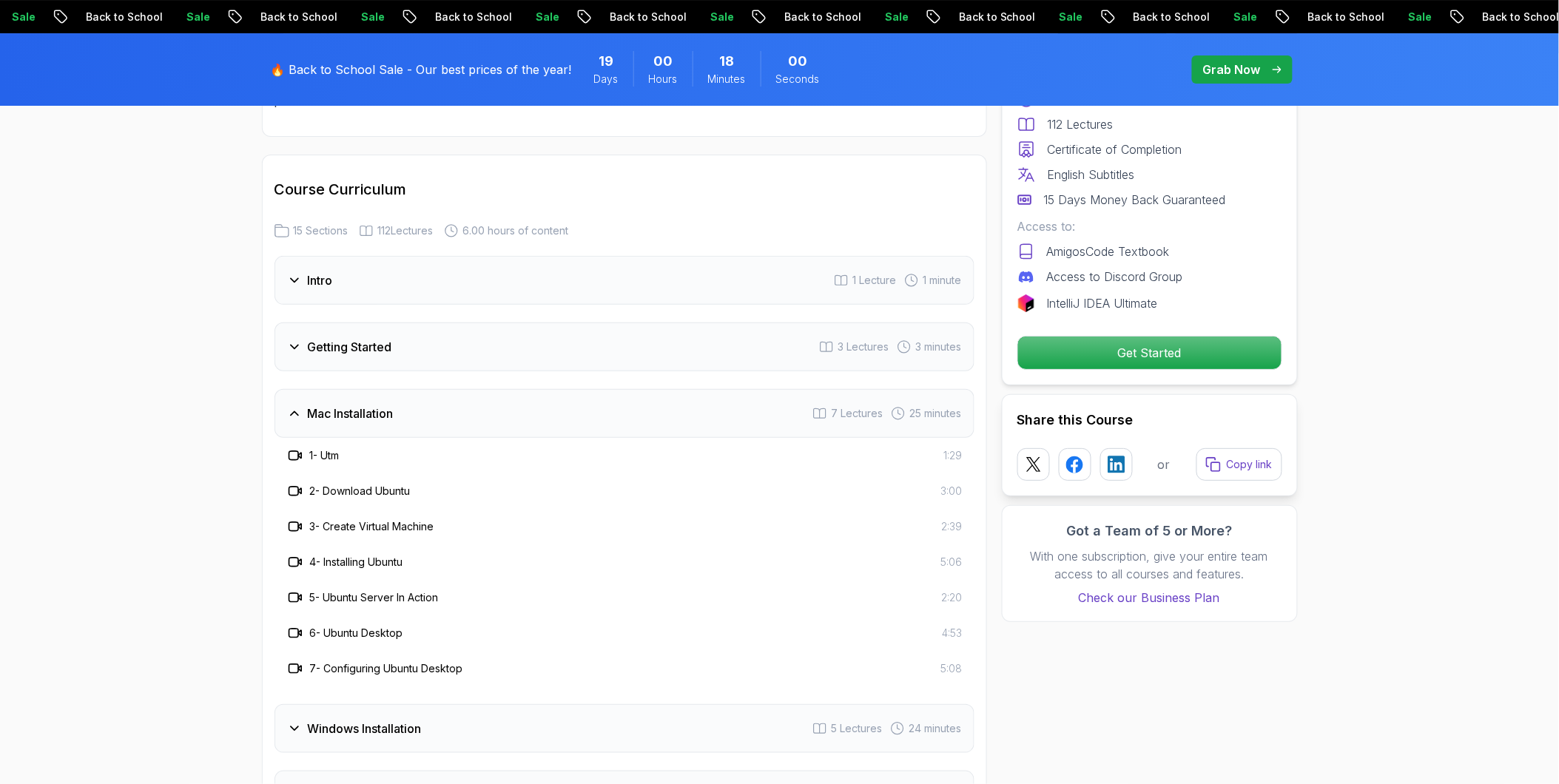
scroll to position [1971, 0]
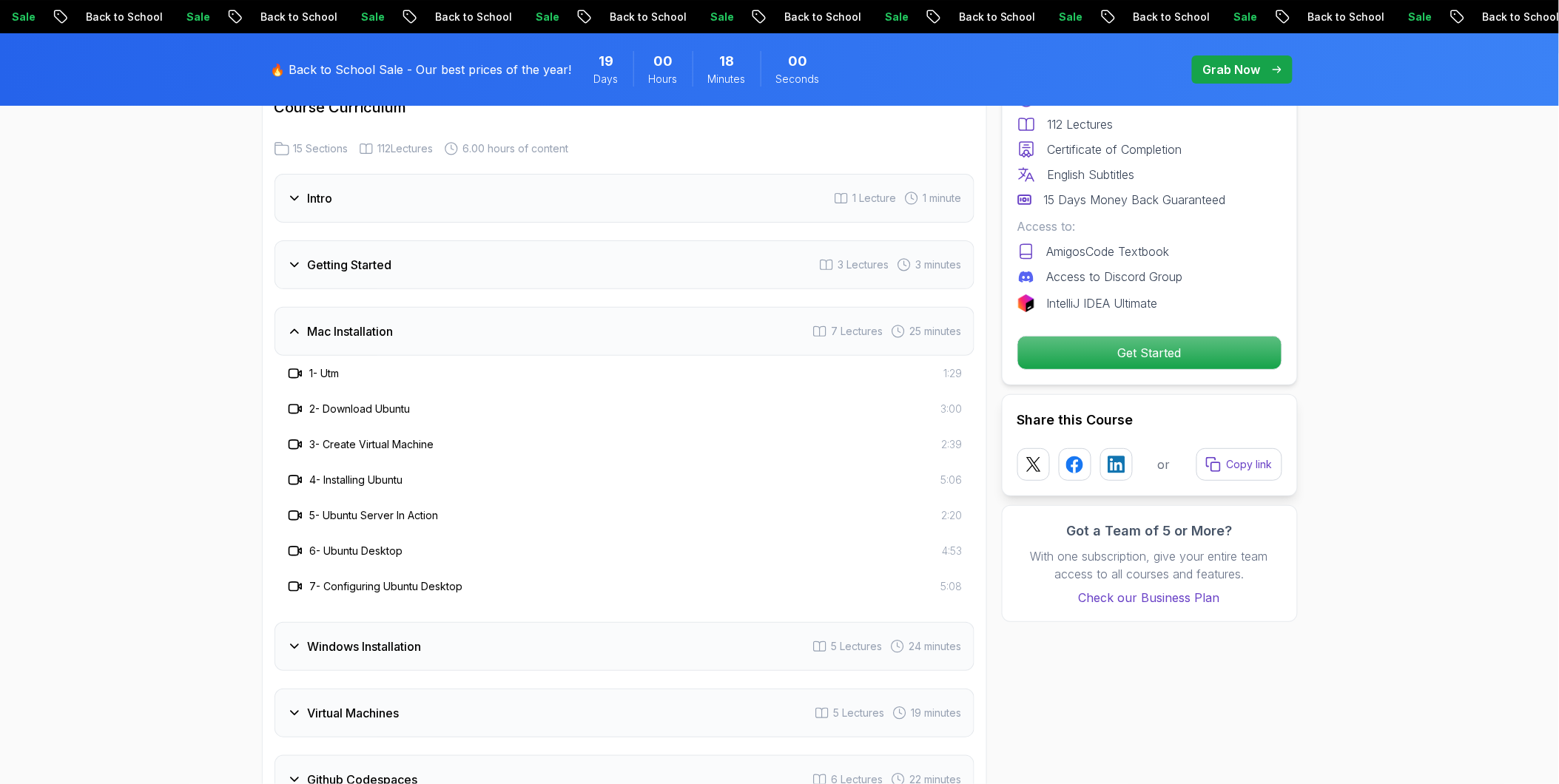
click at [412, 316] on div "Mac Installation 7 Lectures 25 minutes" at bounding box center [624, 331] width 700 height 49
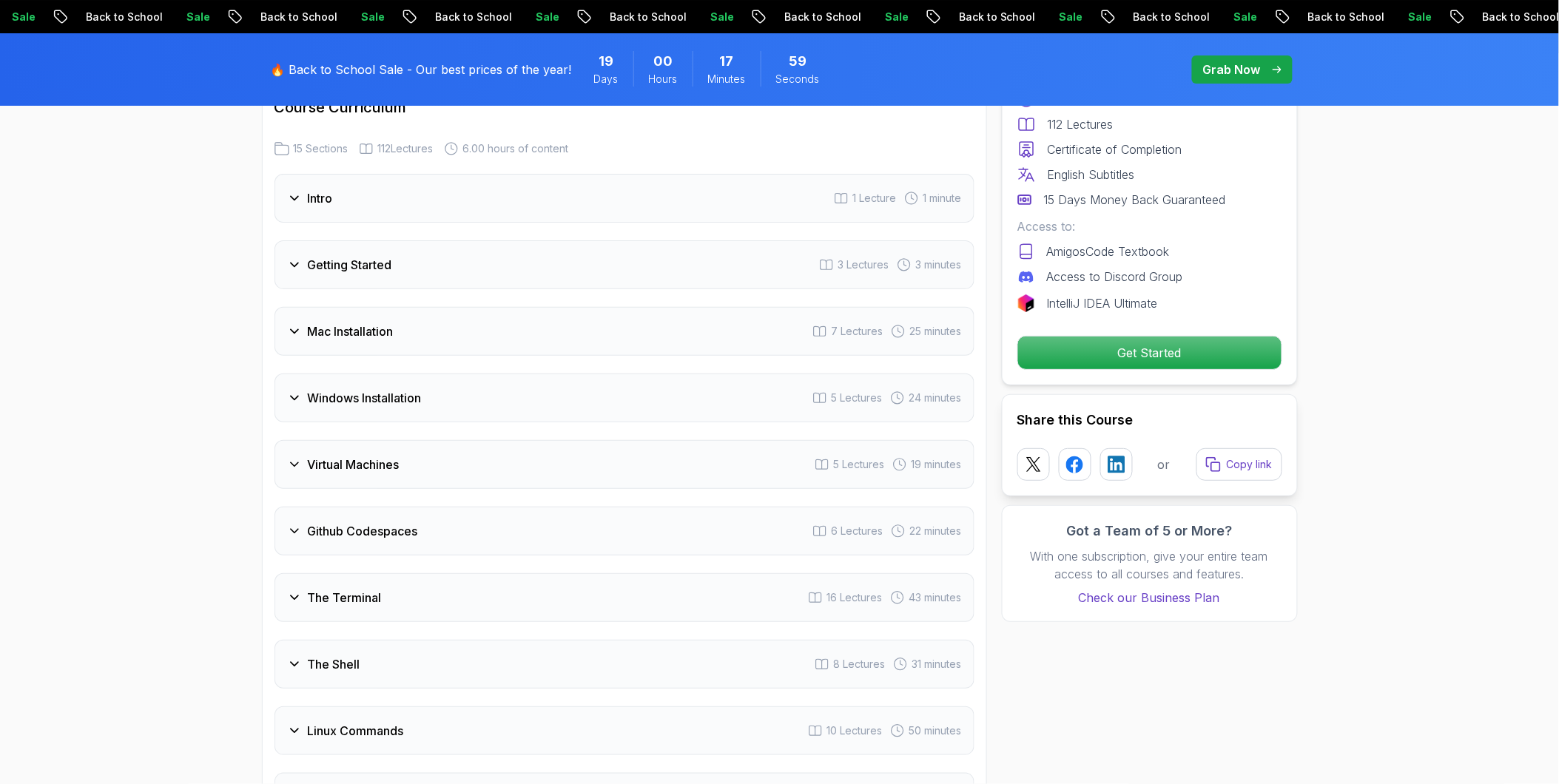
click at [407, 390] on div "Windows Installation 5 Lectures 24 minutes" at bounding box center [624, 398] width 700 height 49
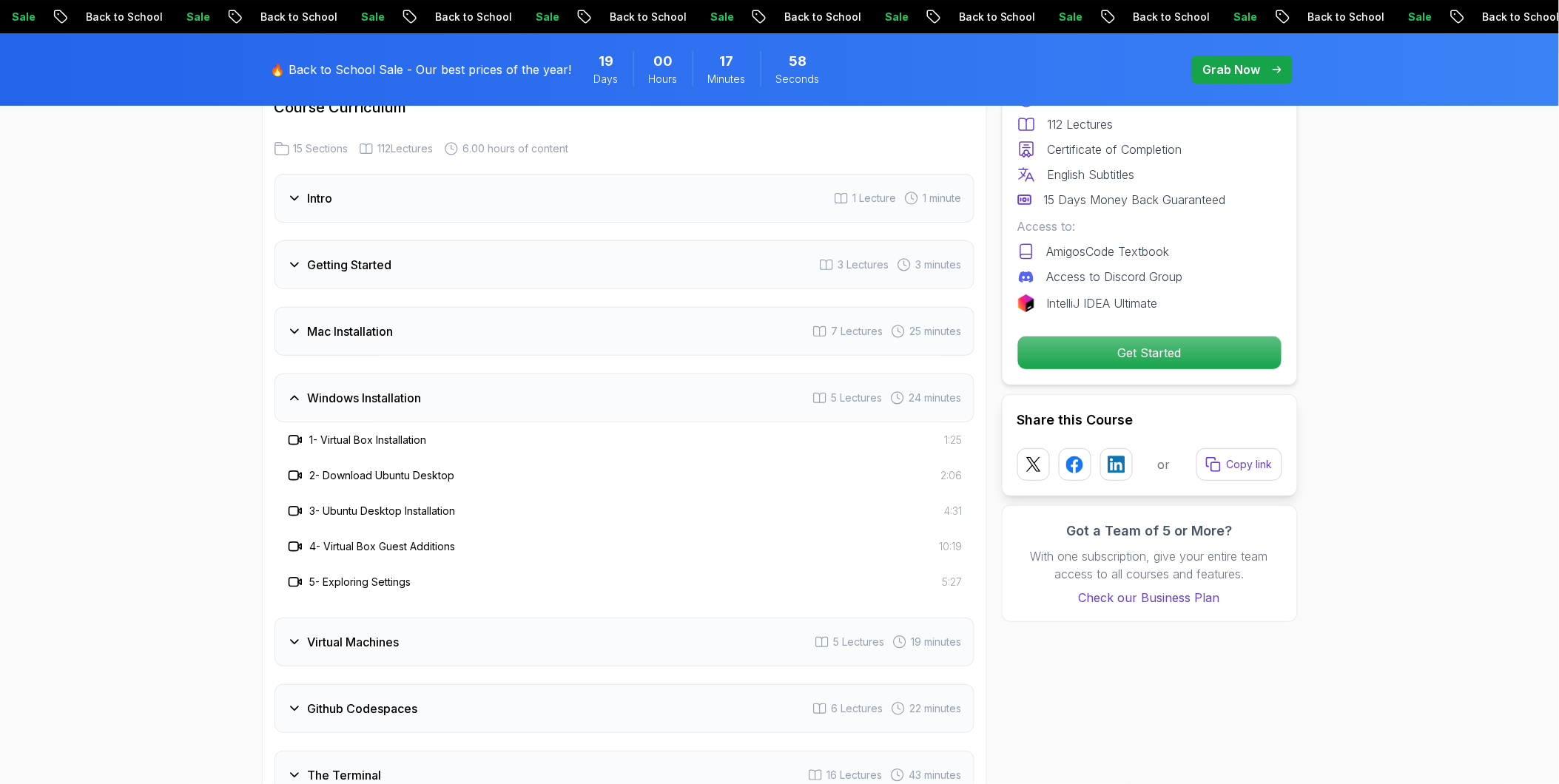
click at [407, 390] on div "Windows Installation 5 Lectures 24 minutes" at bounding box center [624, 398] width 700 height 49
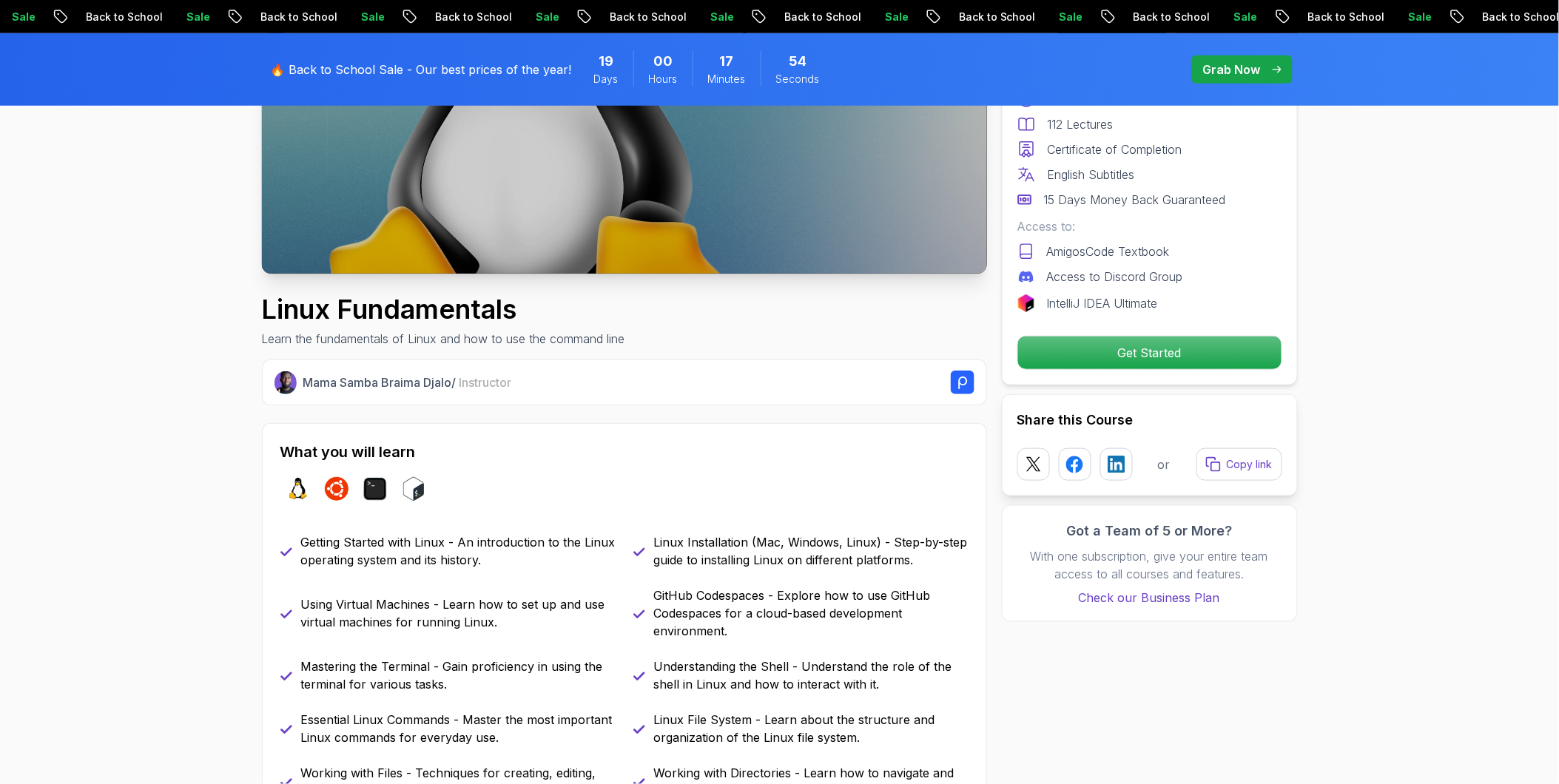
scroll to position [0, 0]
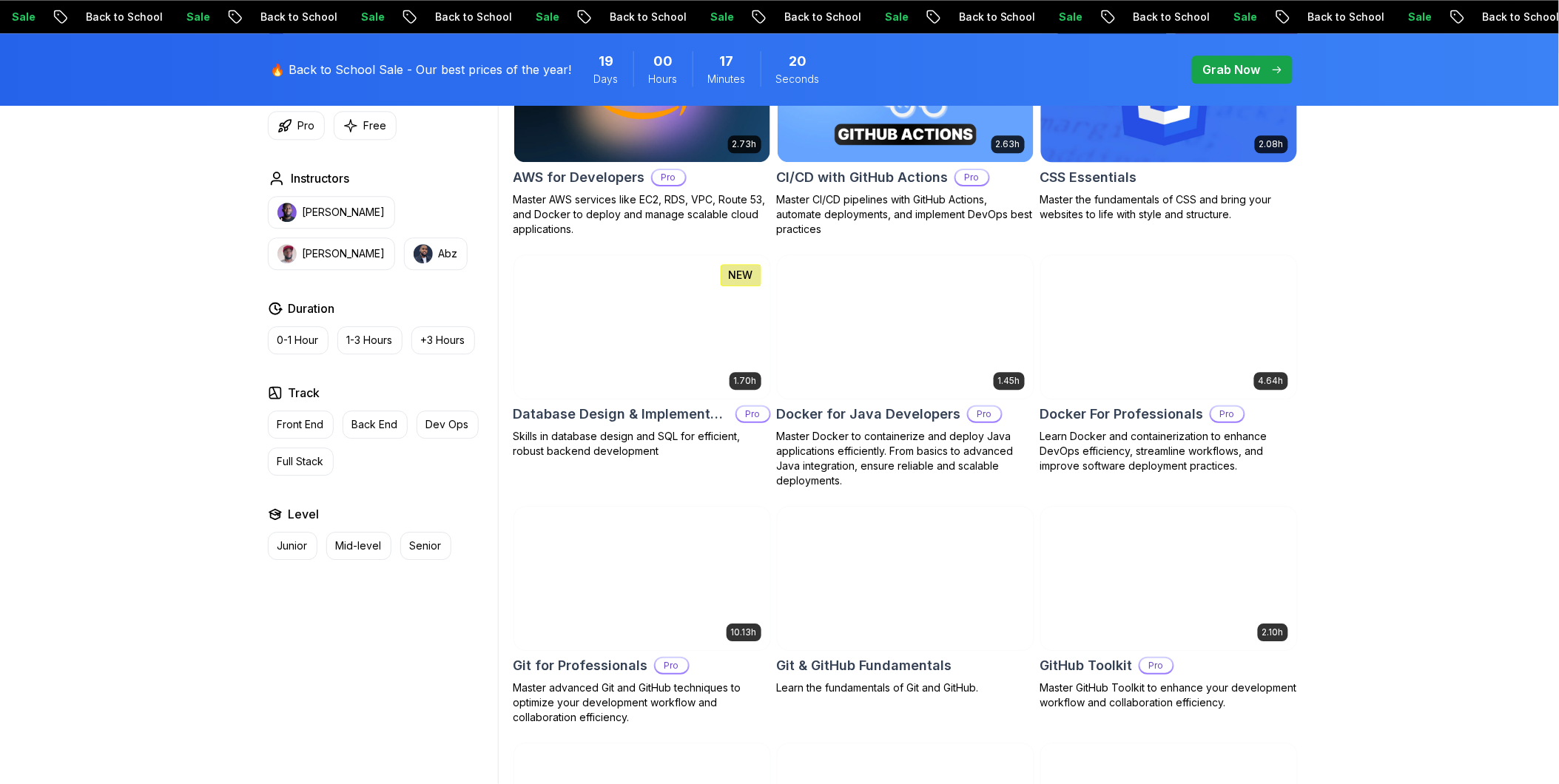
scroll to position [1150, 0]
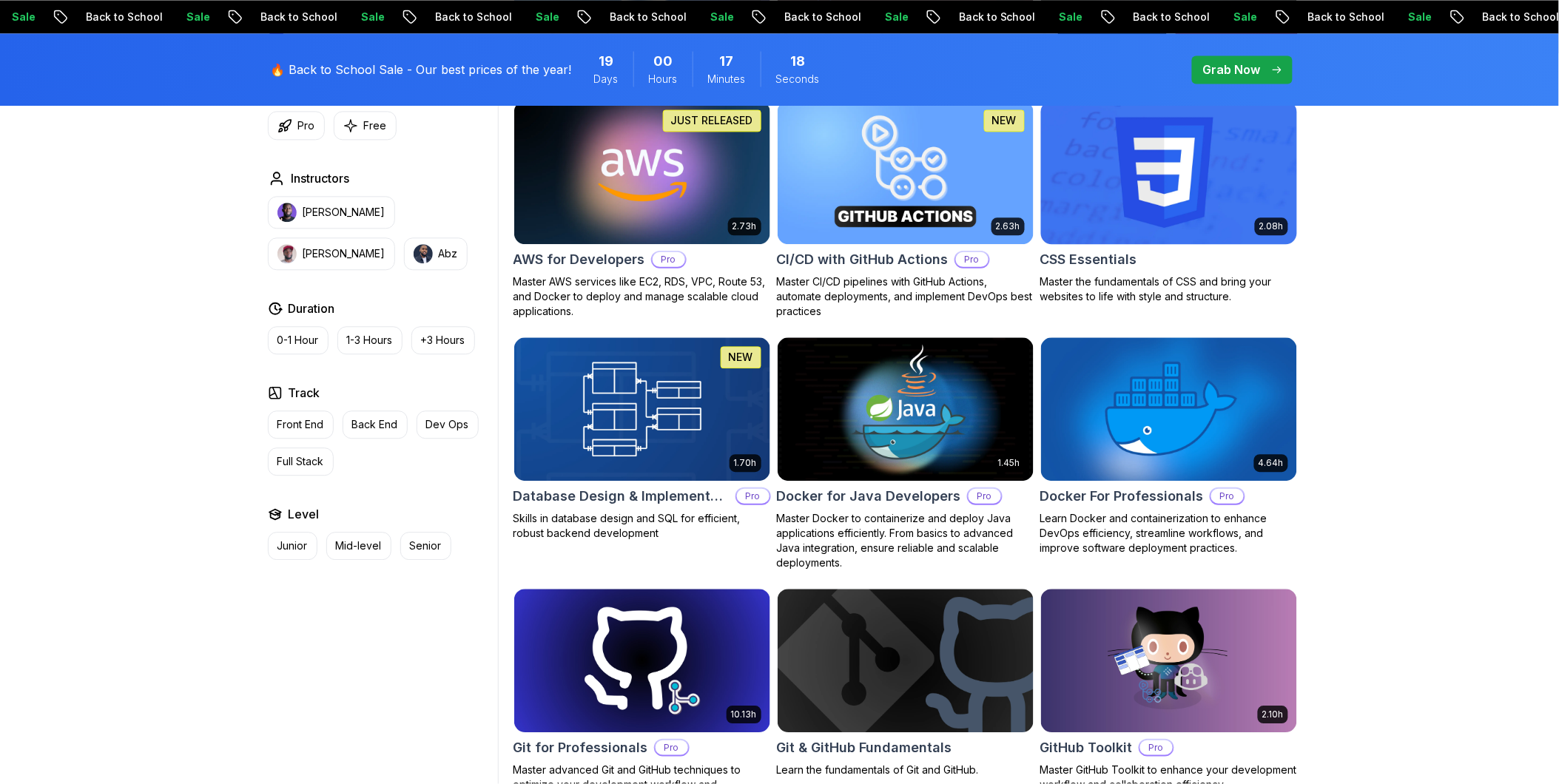
click at [858, 194] on img at bounding box center [1168, 172] width 269 height 150
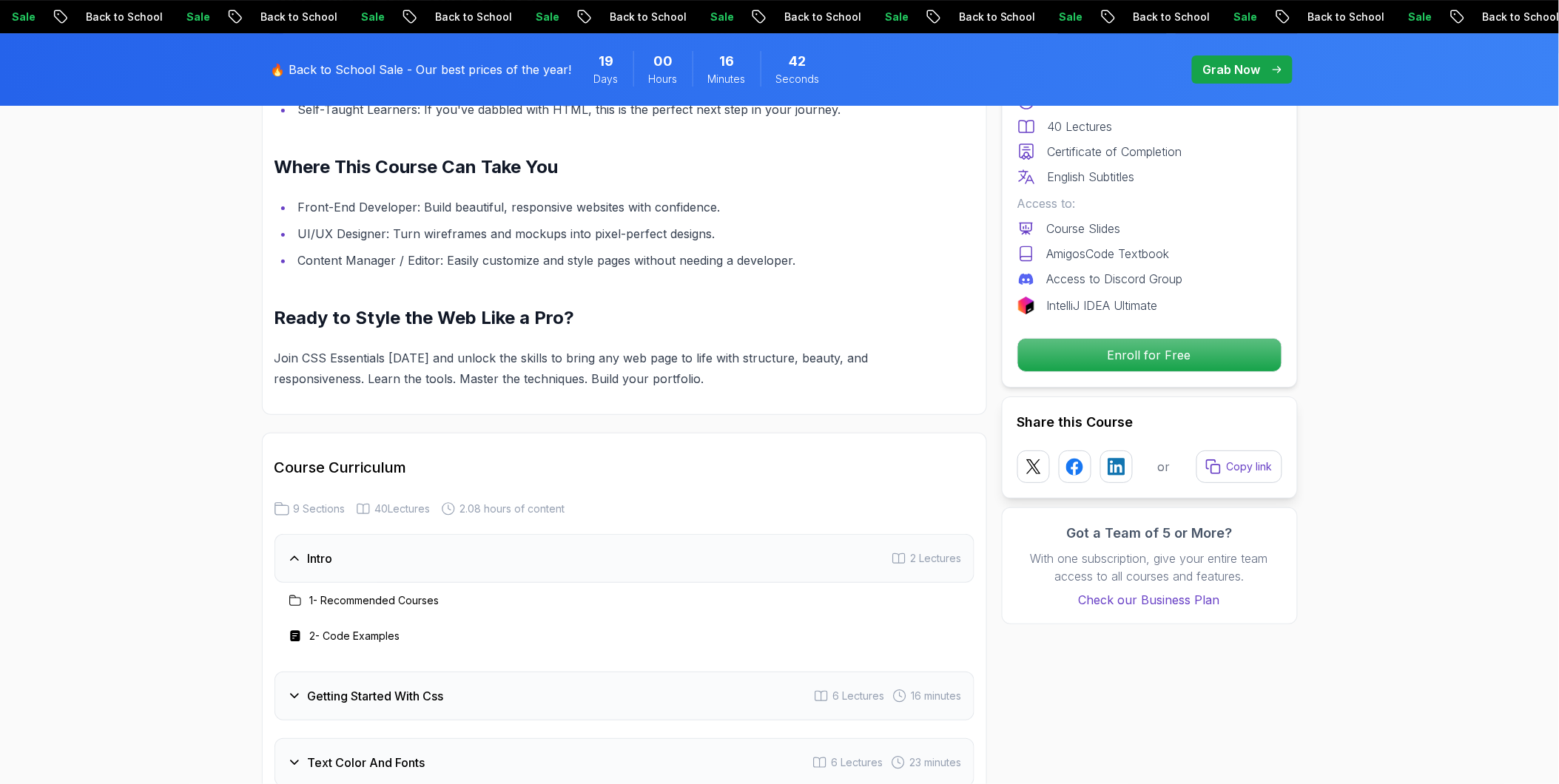
scroll to position [1889, 0]
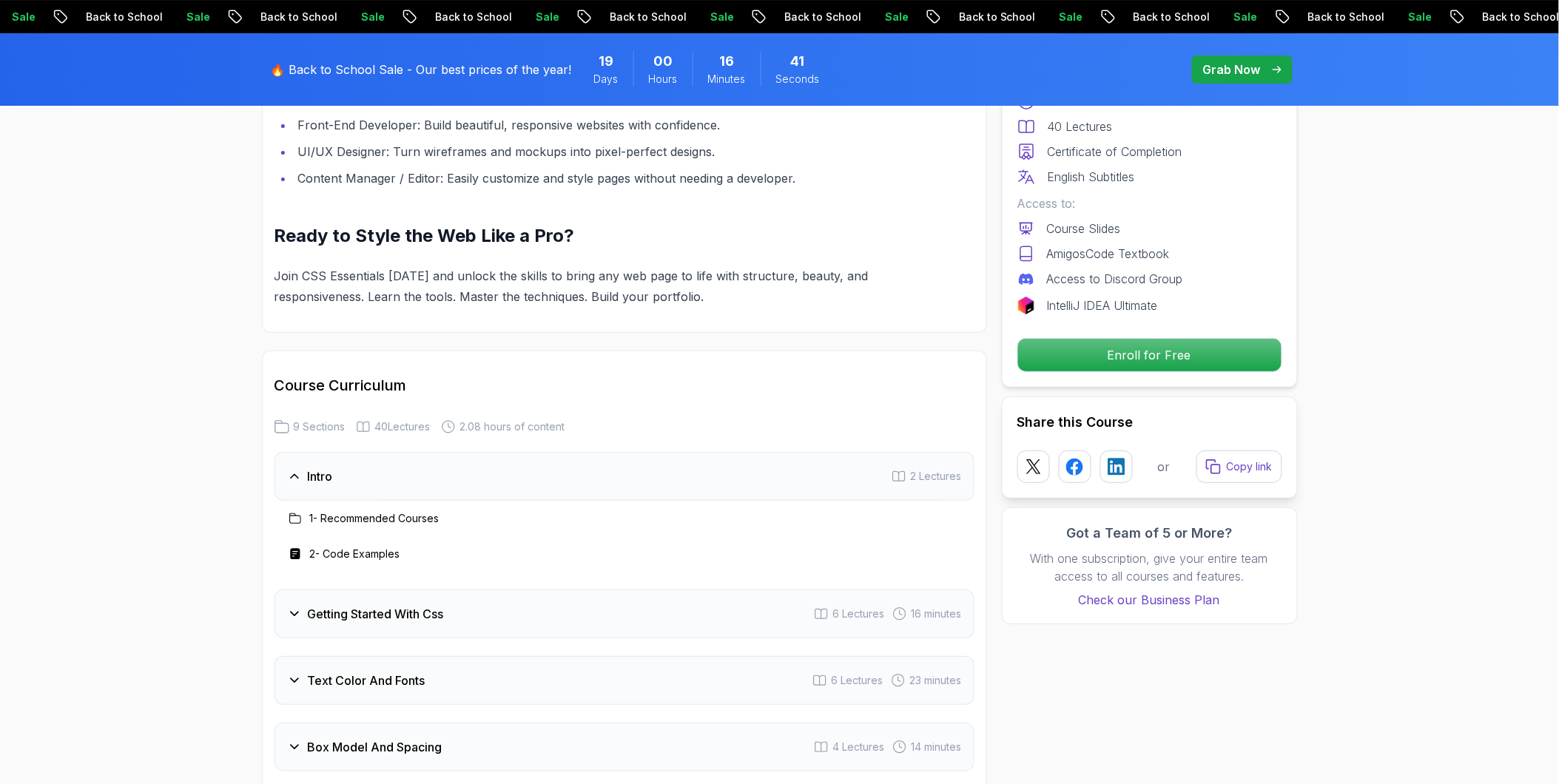
click at [511, 452] on div "Intro 2 Lectures" at bounding box center [624, 477] width 700 height 49
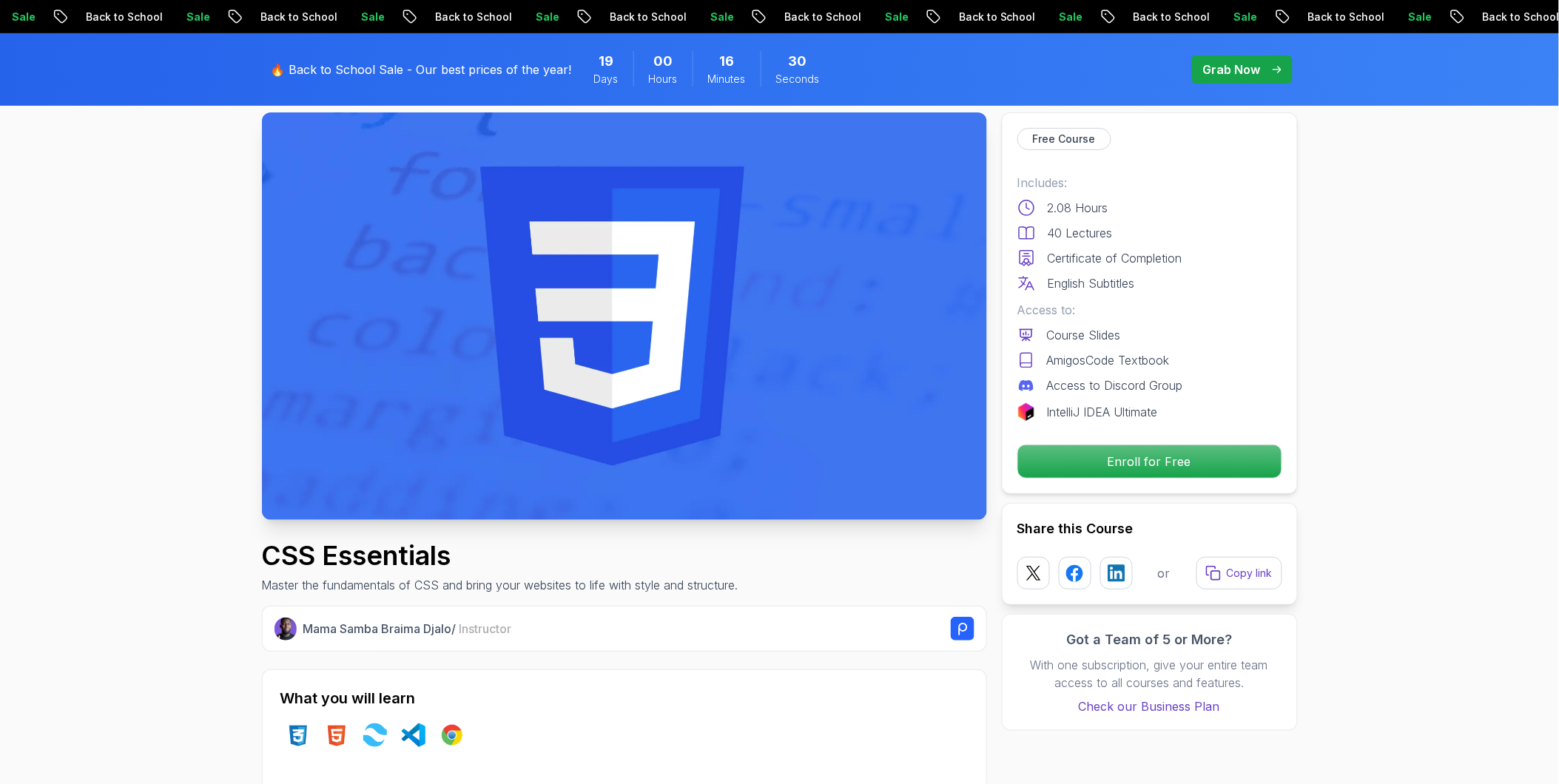
scroll to position [164, 0]
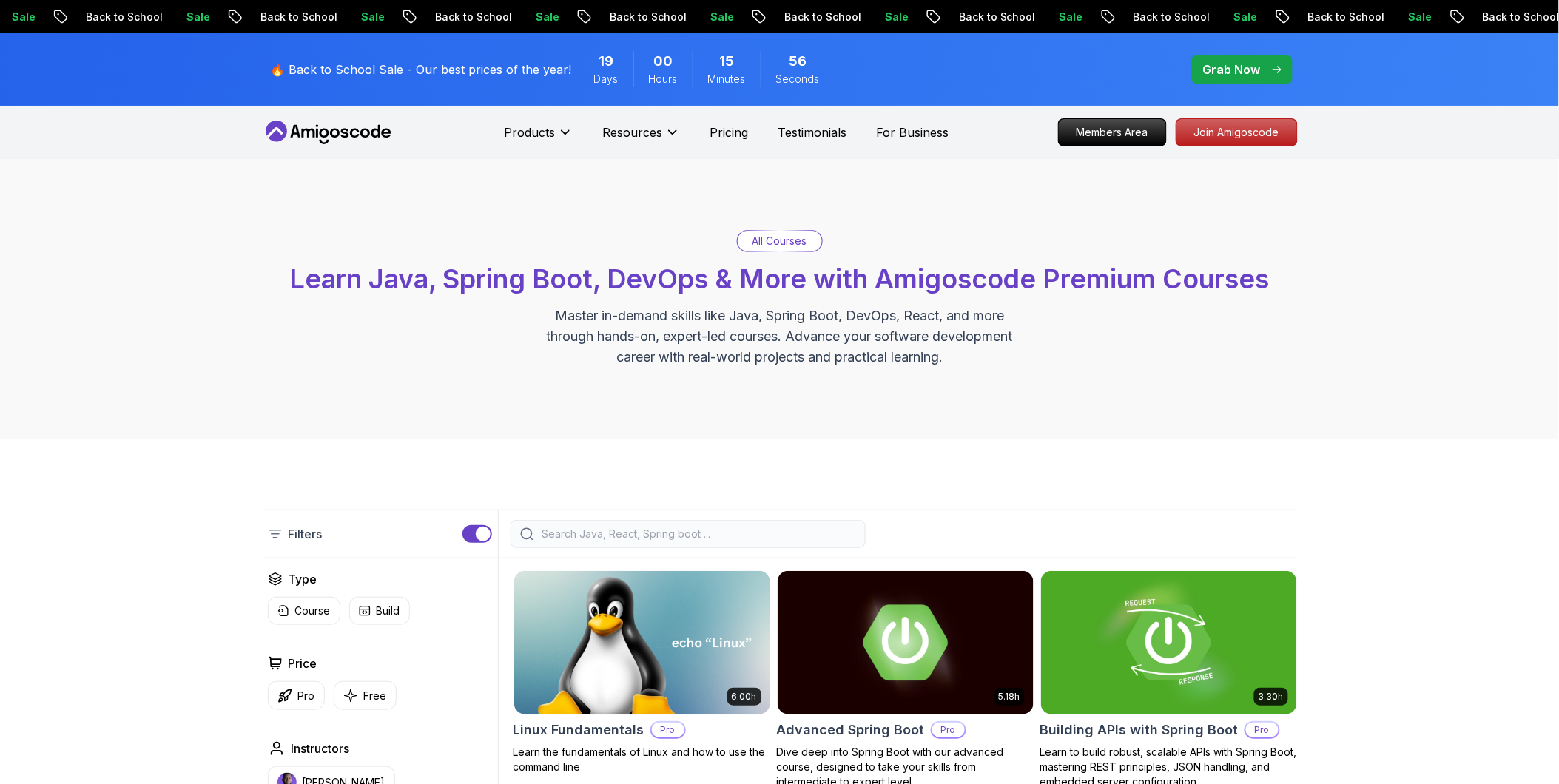
scroll to position [164, 0]
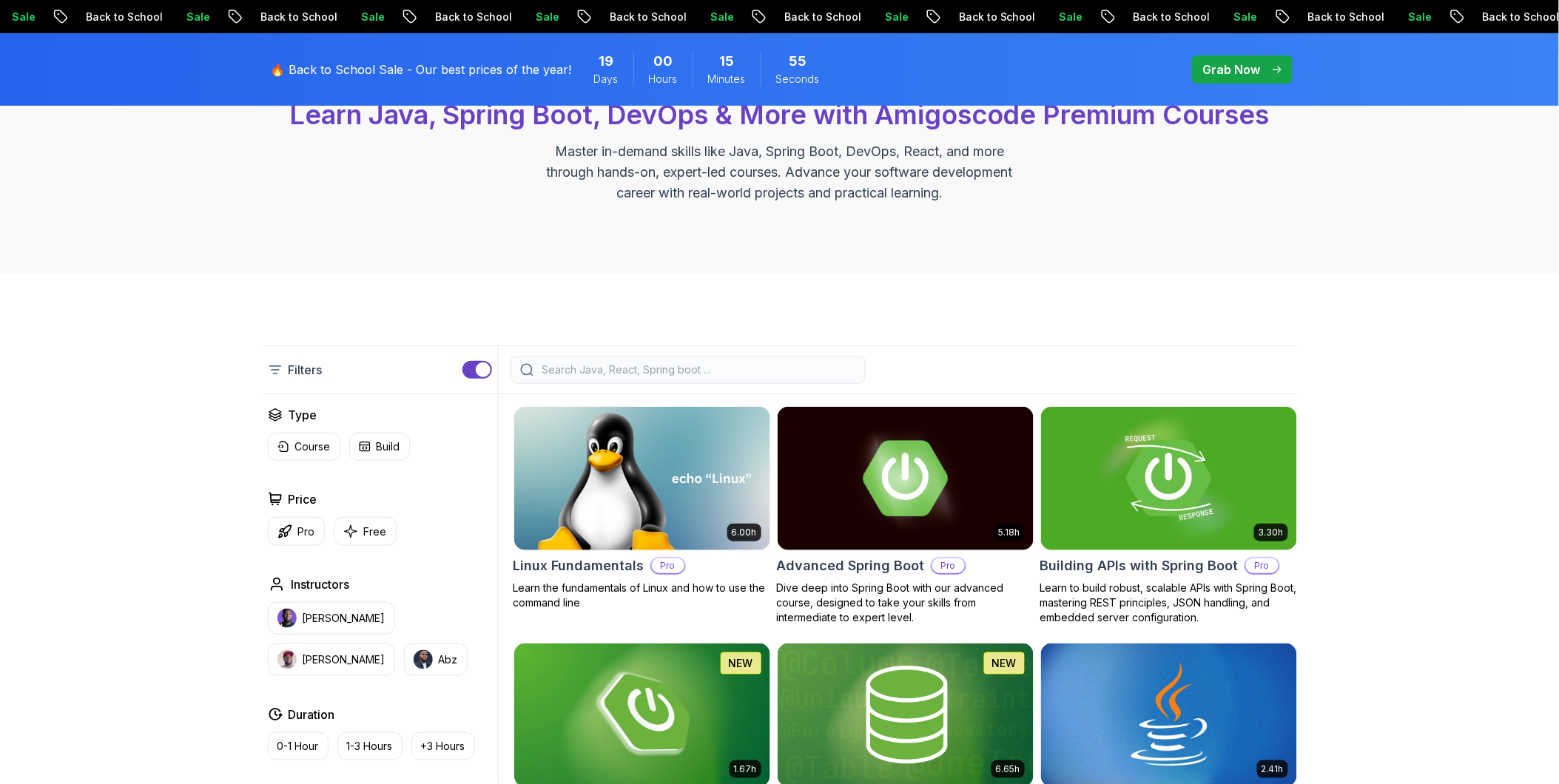
click at [474, 365] on button "button" at bounding box center [477, 370] width 29 height 18
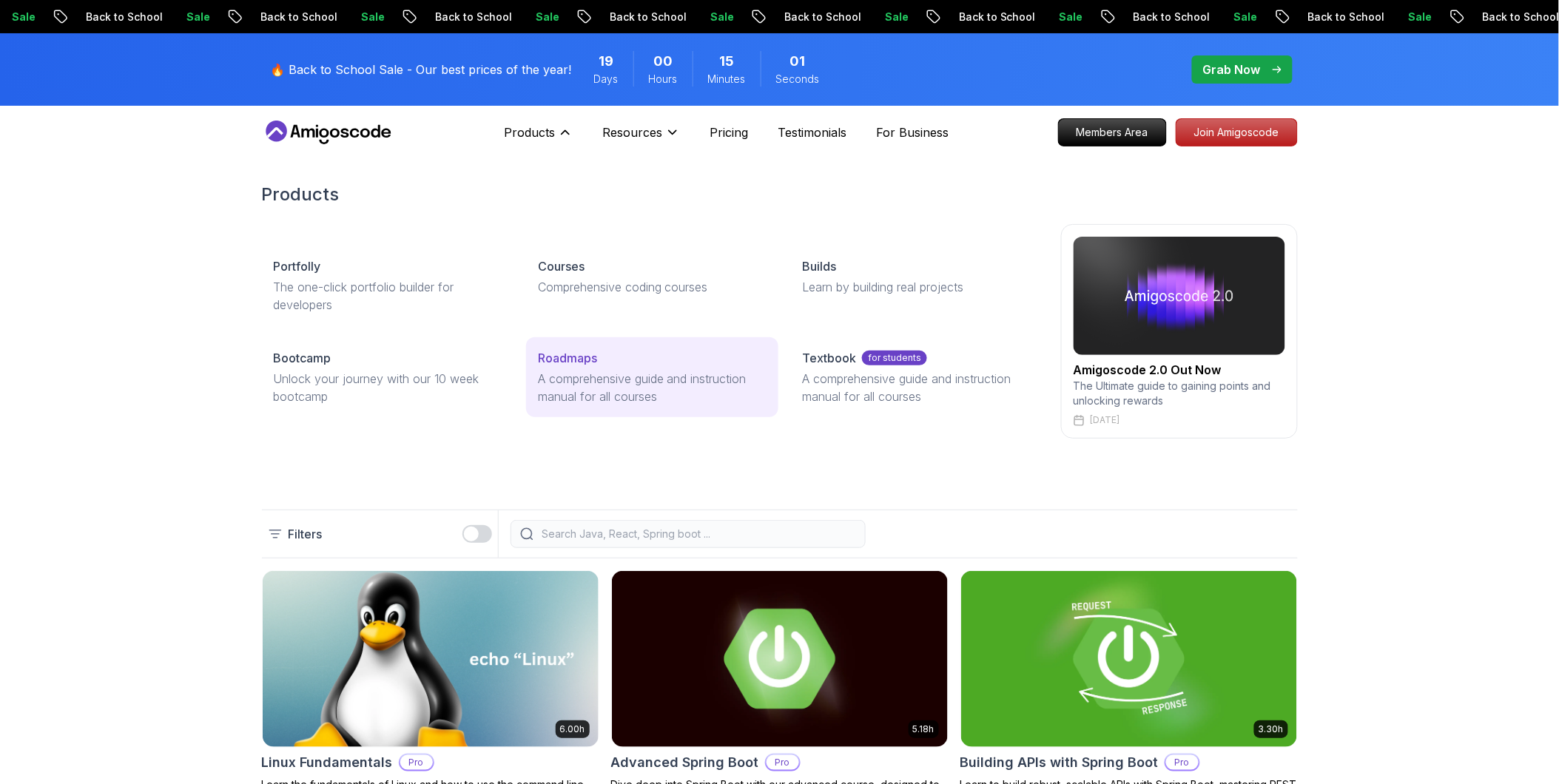
click at [555, 359] on p "Roadmaps" at bounding box center [567, 358] width 59 height 18
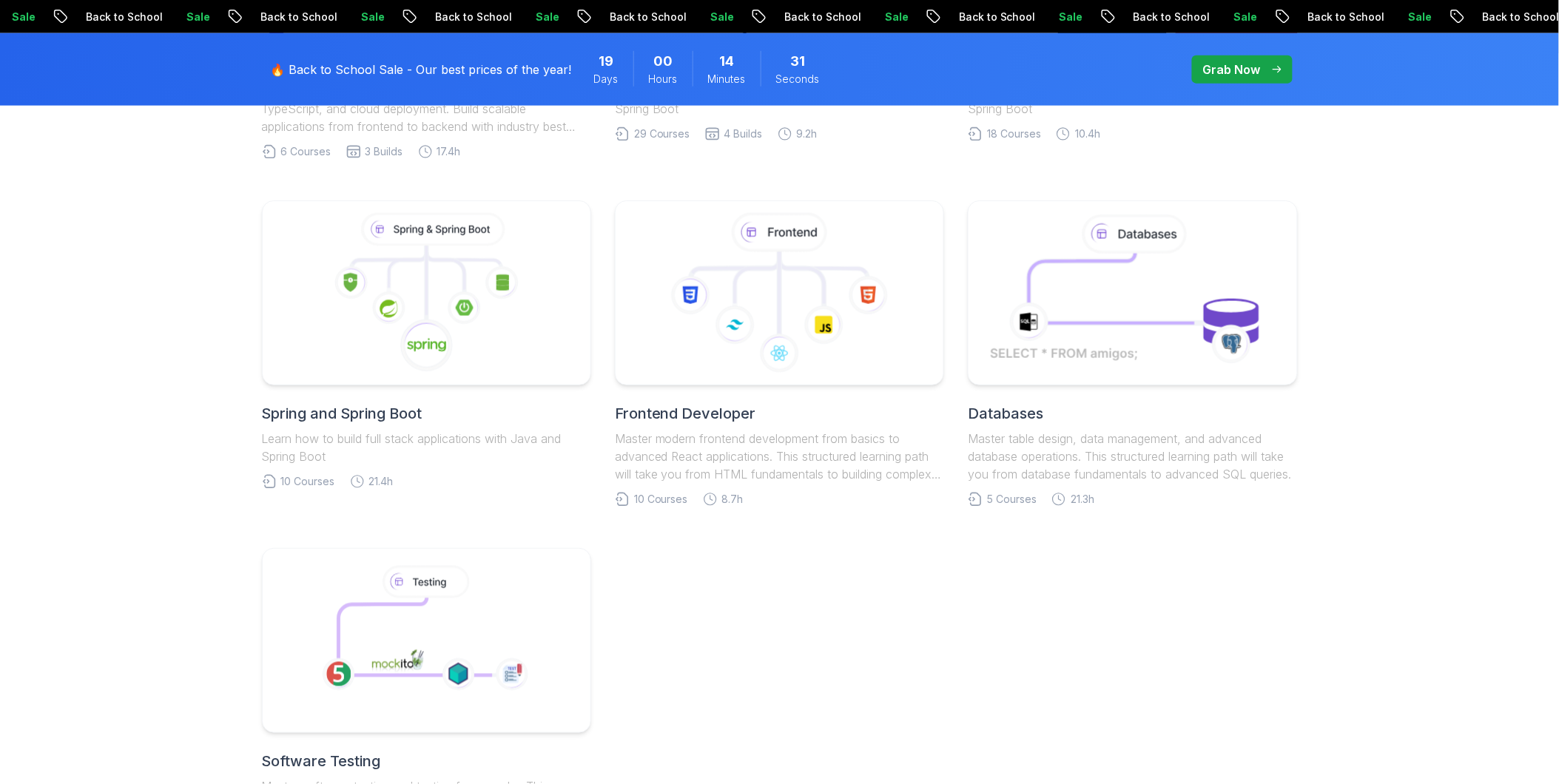
scroll to position [574, 0]
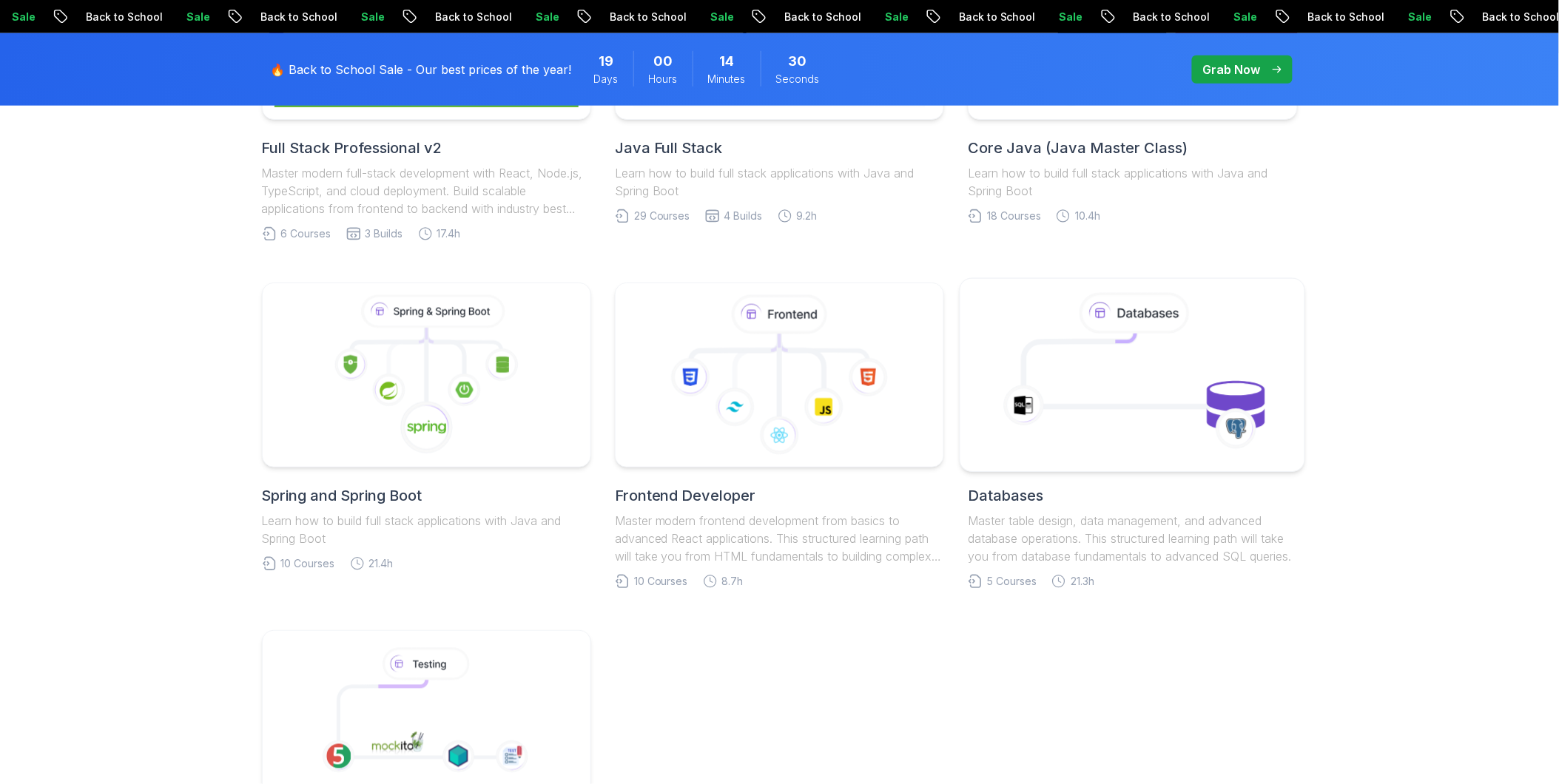
click at [858, 381] on icon at bounding box center [1133, 374] width 312 height 168
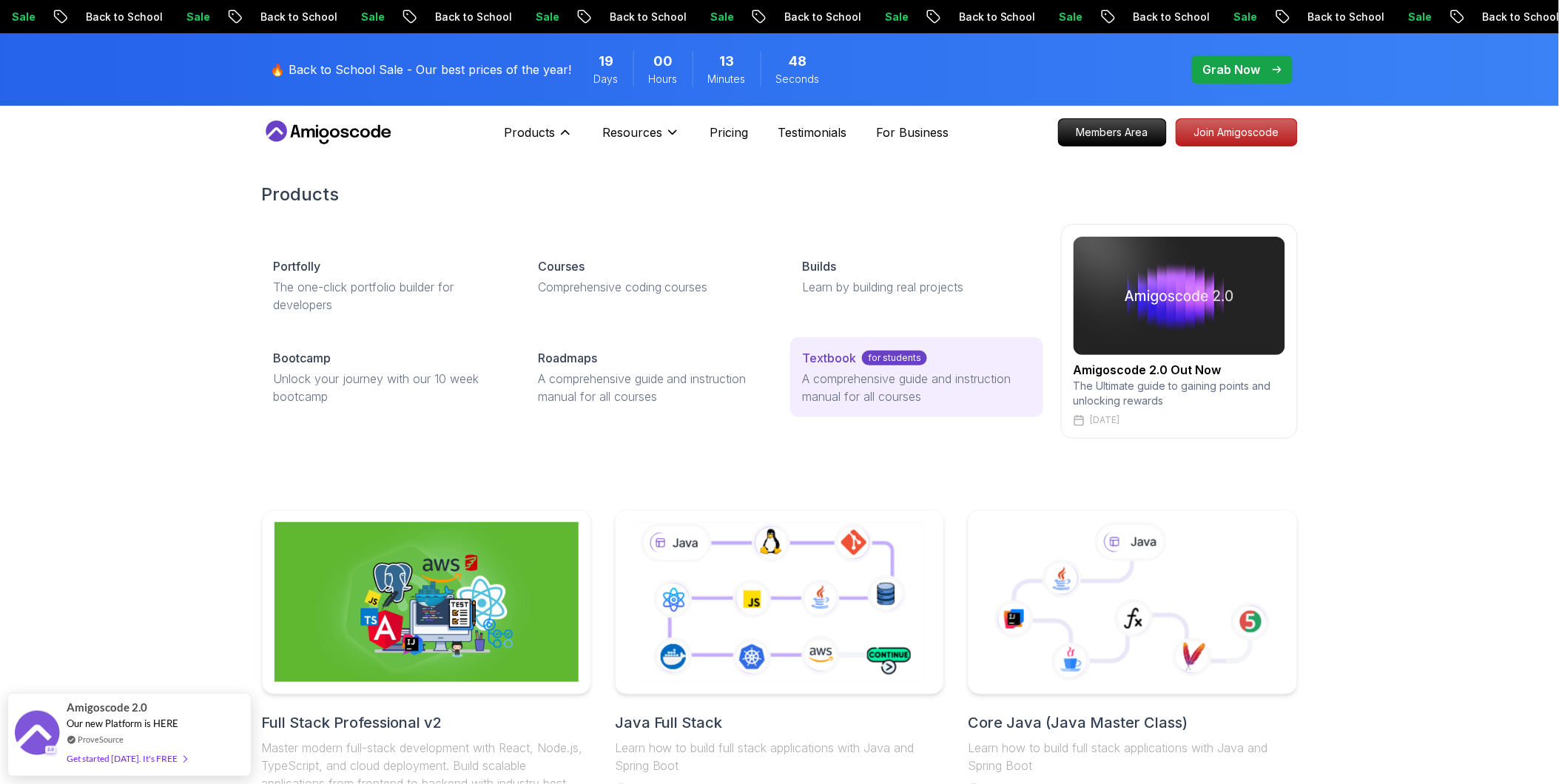
click at [858, 387] on p "A comprehensive guide and instruction manual for all courses" at bounding box center [916, 388] width 229 height 36
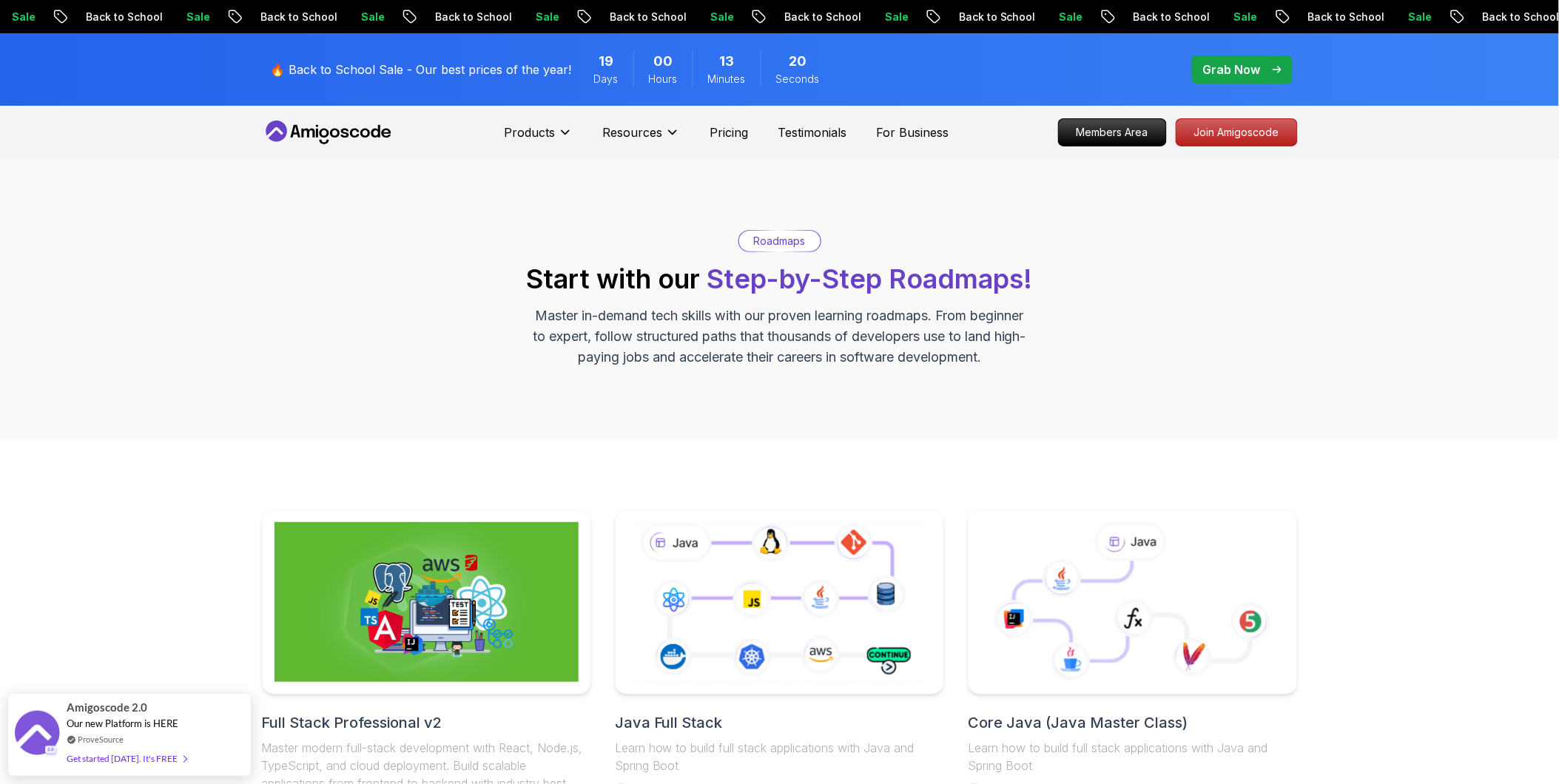
click at [858, 68] on p "Grab Now" at bounding box center [1231, 70] width 58 height 18
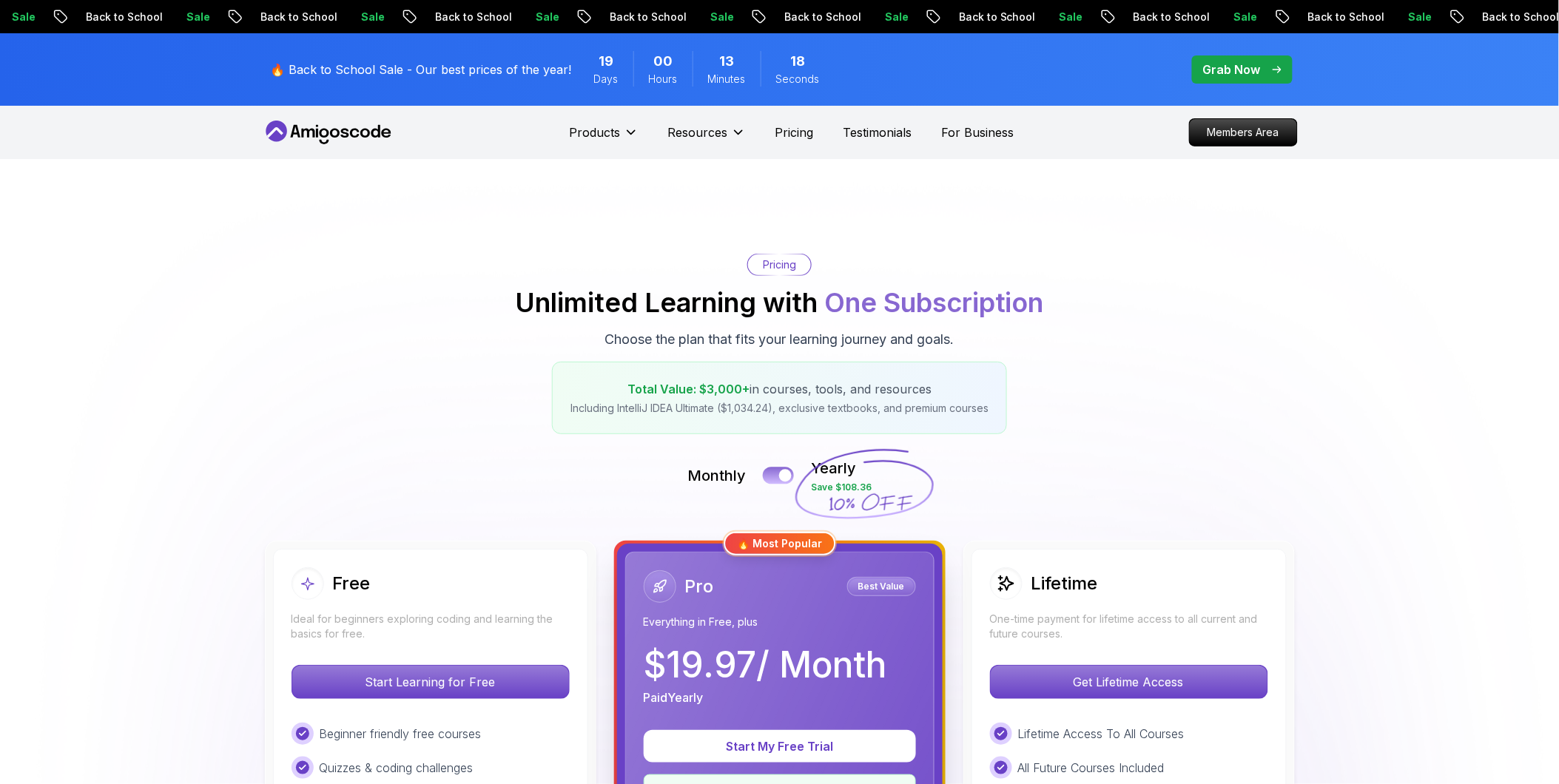
click at [780, 468] on button at bounding box center [778, 475] width 31 height 17
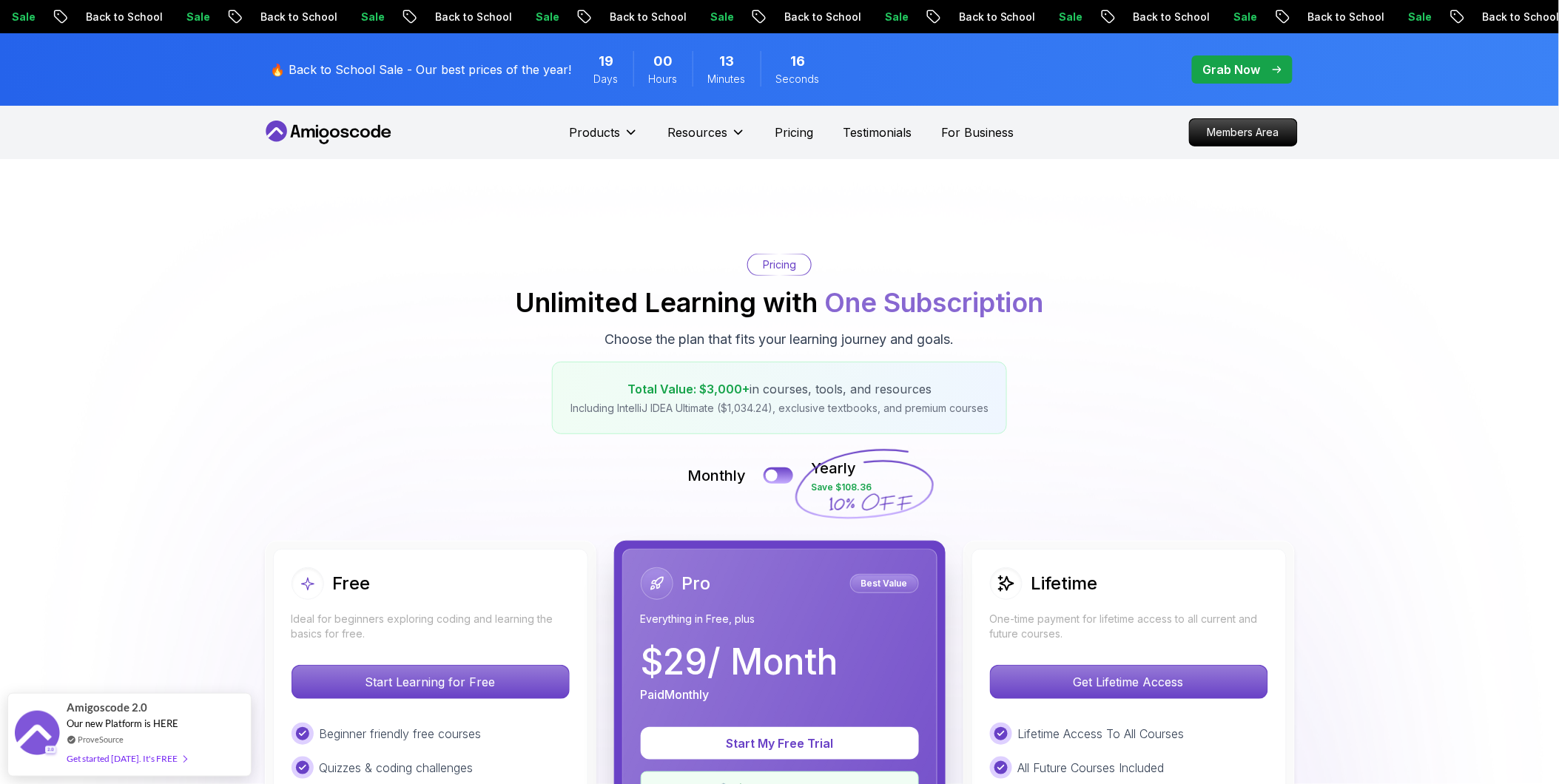
scroll to position [82, 0]
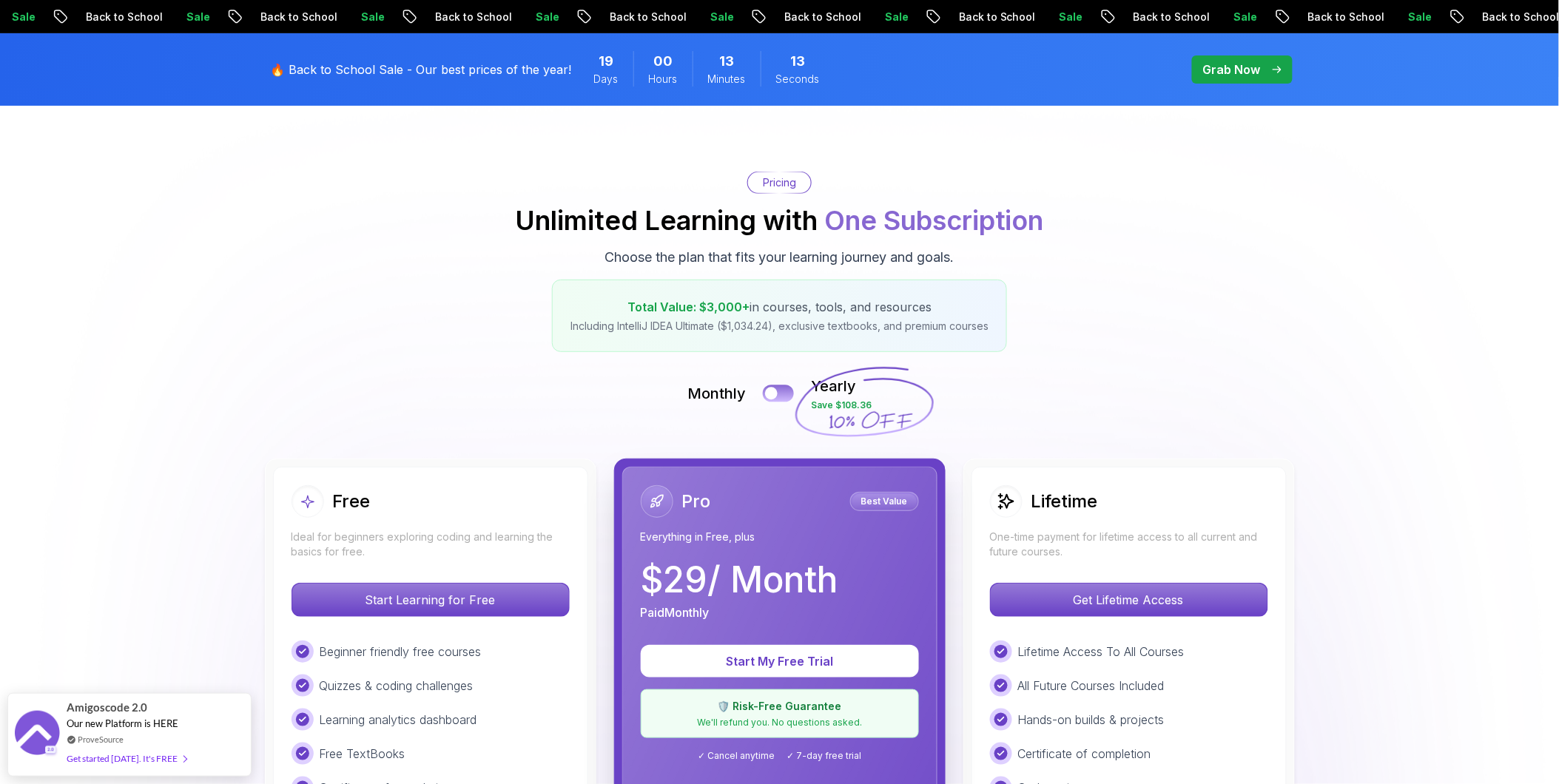
click at [783, 389] on button at bounding box center [778, 393] width 31 height 17
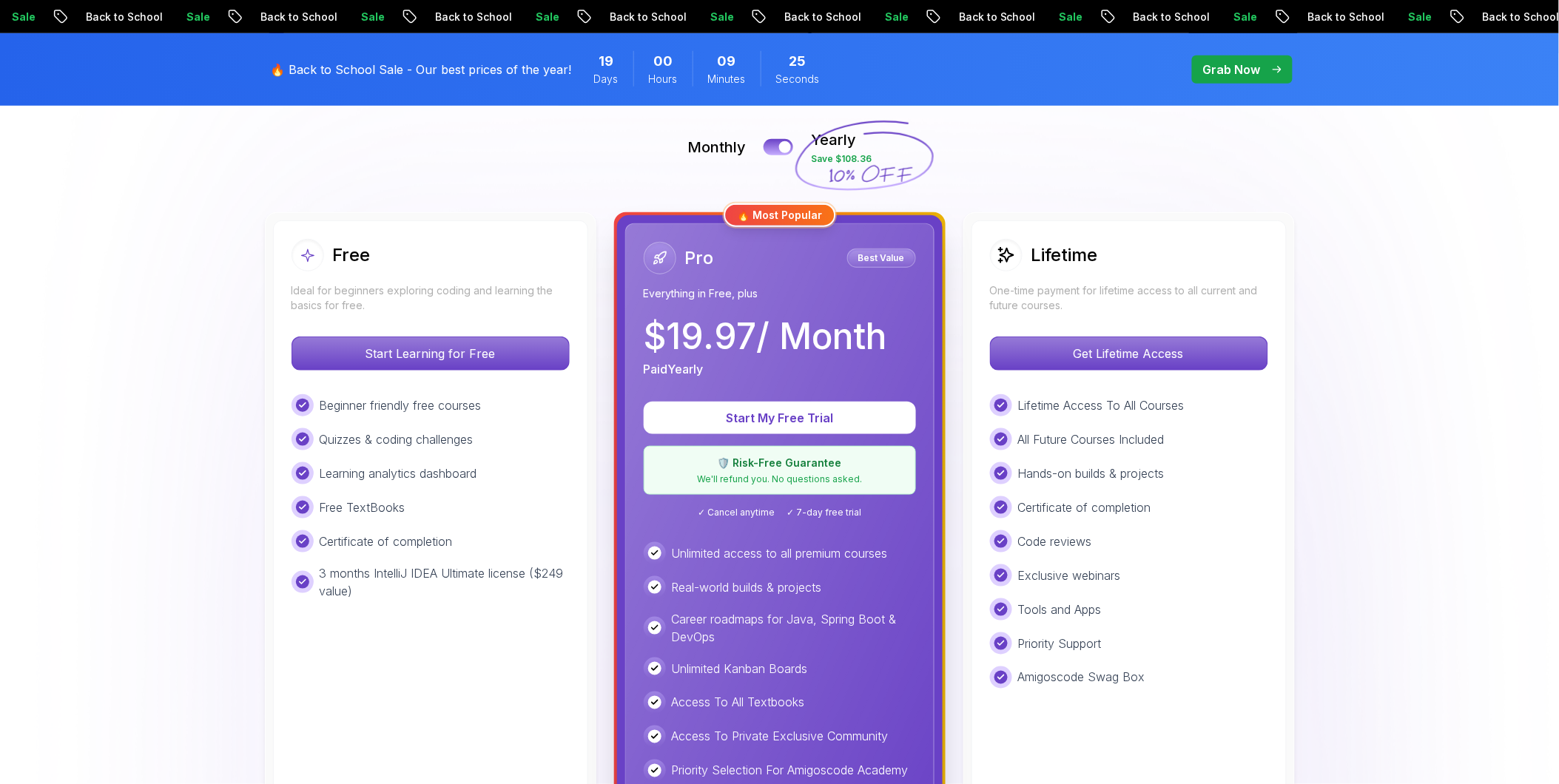
scroll to position [411, 0]
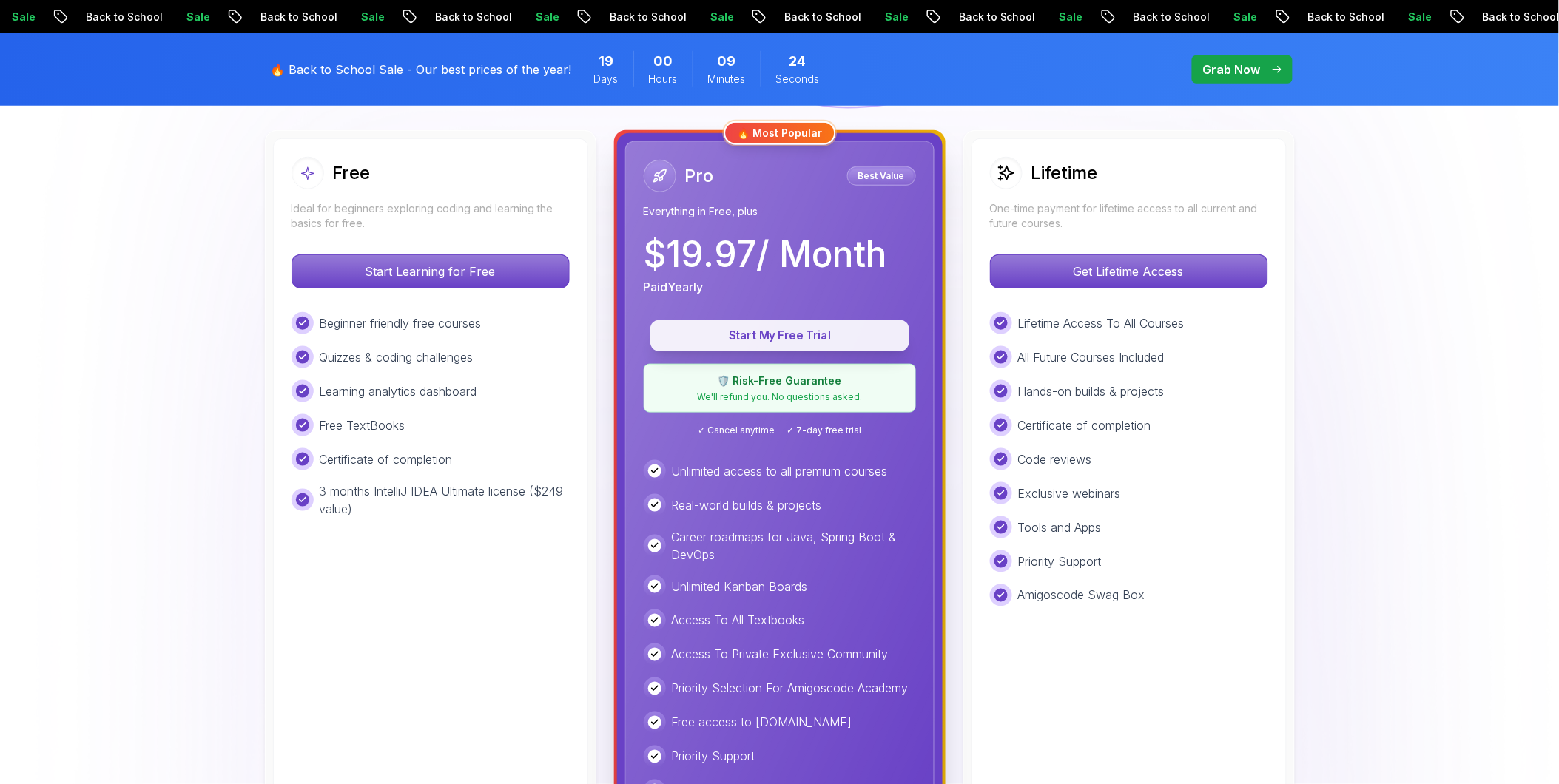
click at [848, 340] on p "Start My Free Trial" at bounding box center [780, 336] width 225 height 17
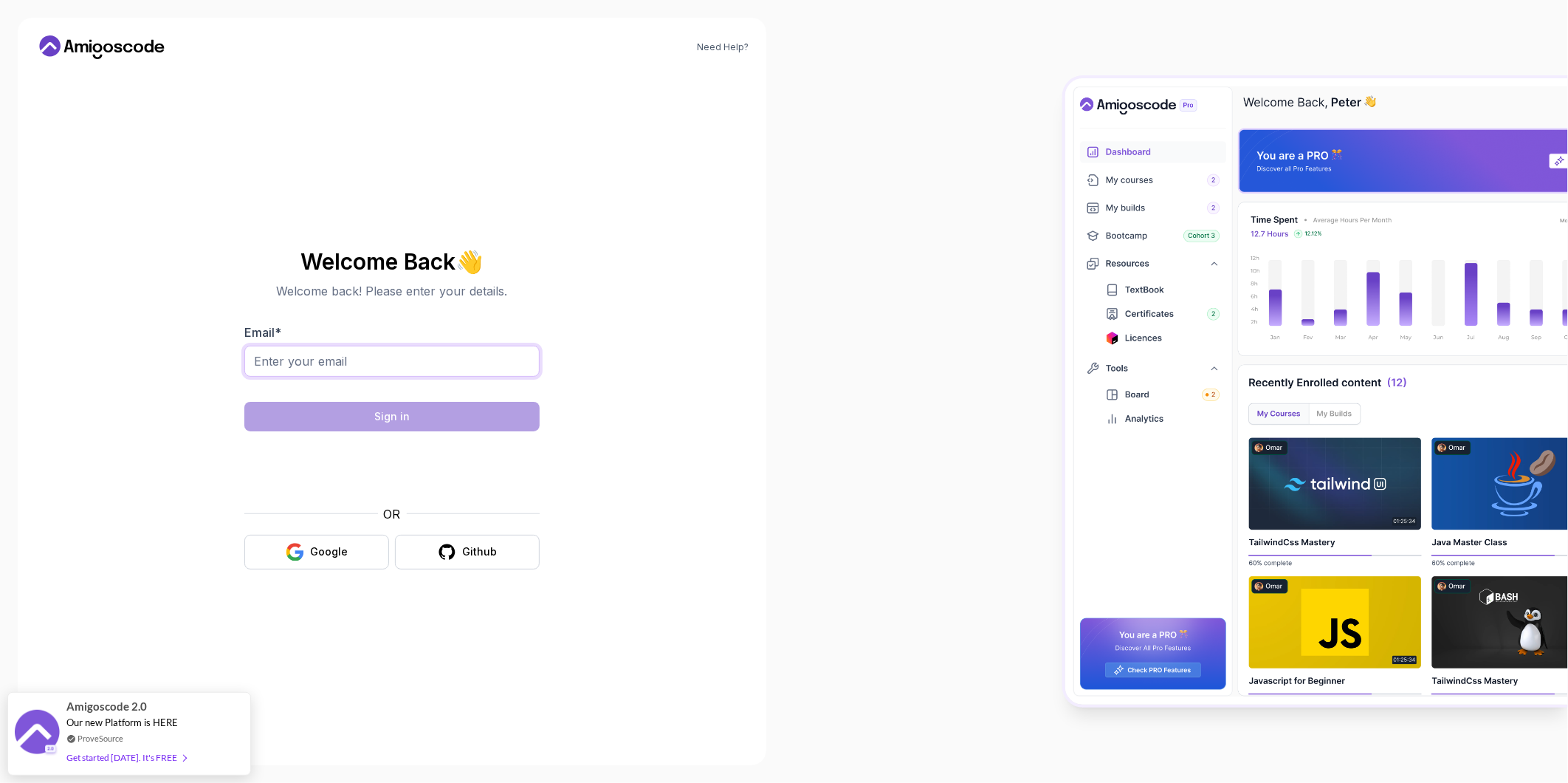
click at [332, 353] on input "Email *" at bounding box center [392, 361] width 296 height 31
type input "abdurrahmaanbica123@gmail.com"
click at [633, 400] on section "Welcome Back 👋 Welcome back! Please enter your details. Email * abdurrahmaanbic…" at bounding box center [391, 409] width 496 height 349
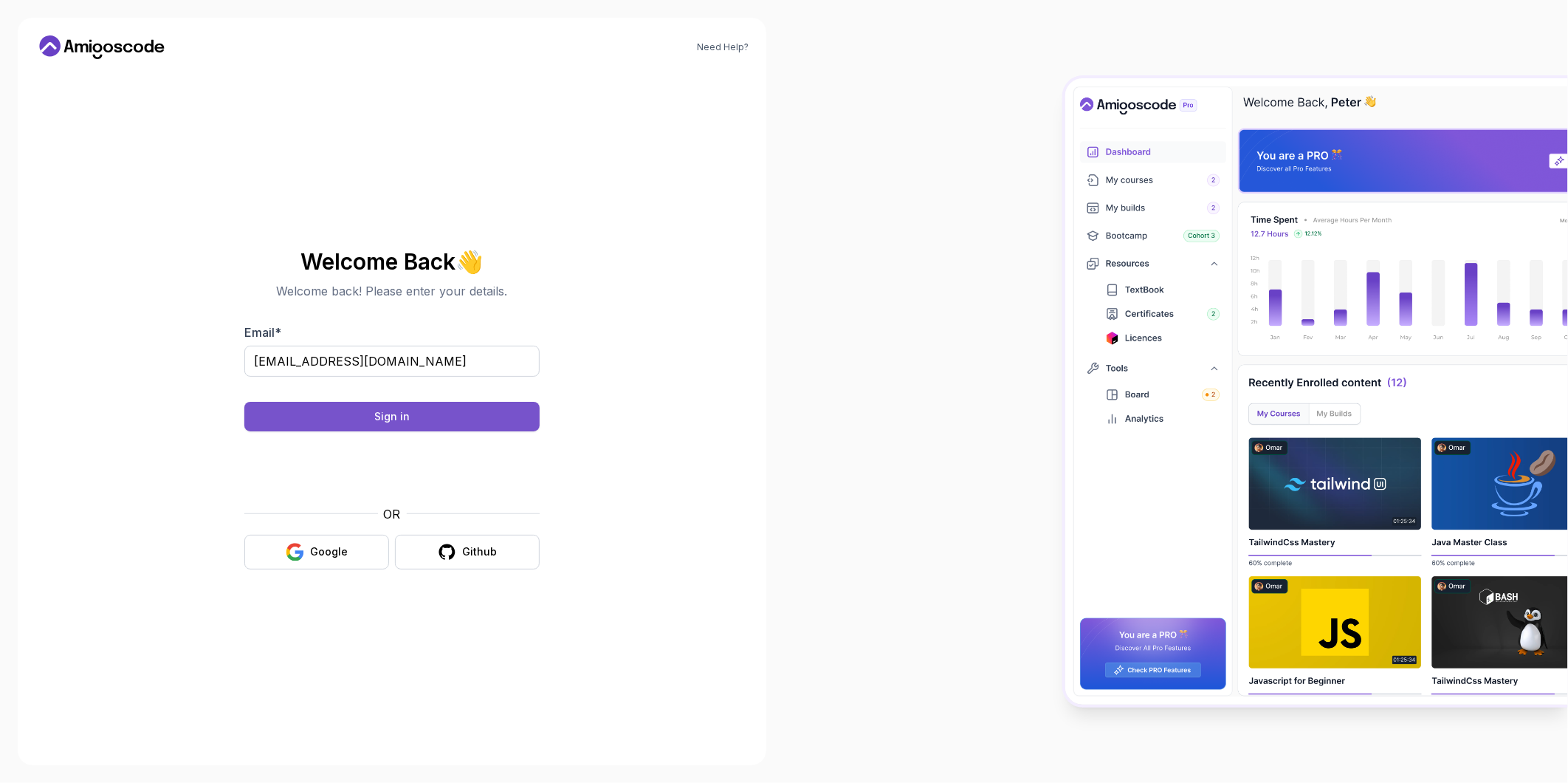
click at [447, 412] on button "Sign in" at bounding box center [392, 417] width 296 height 29
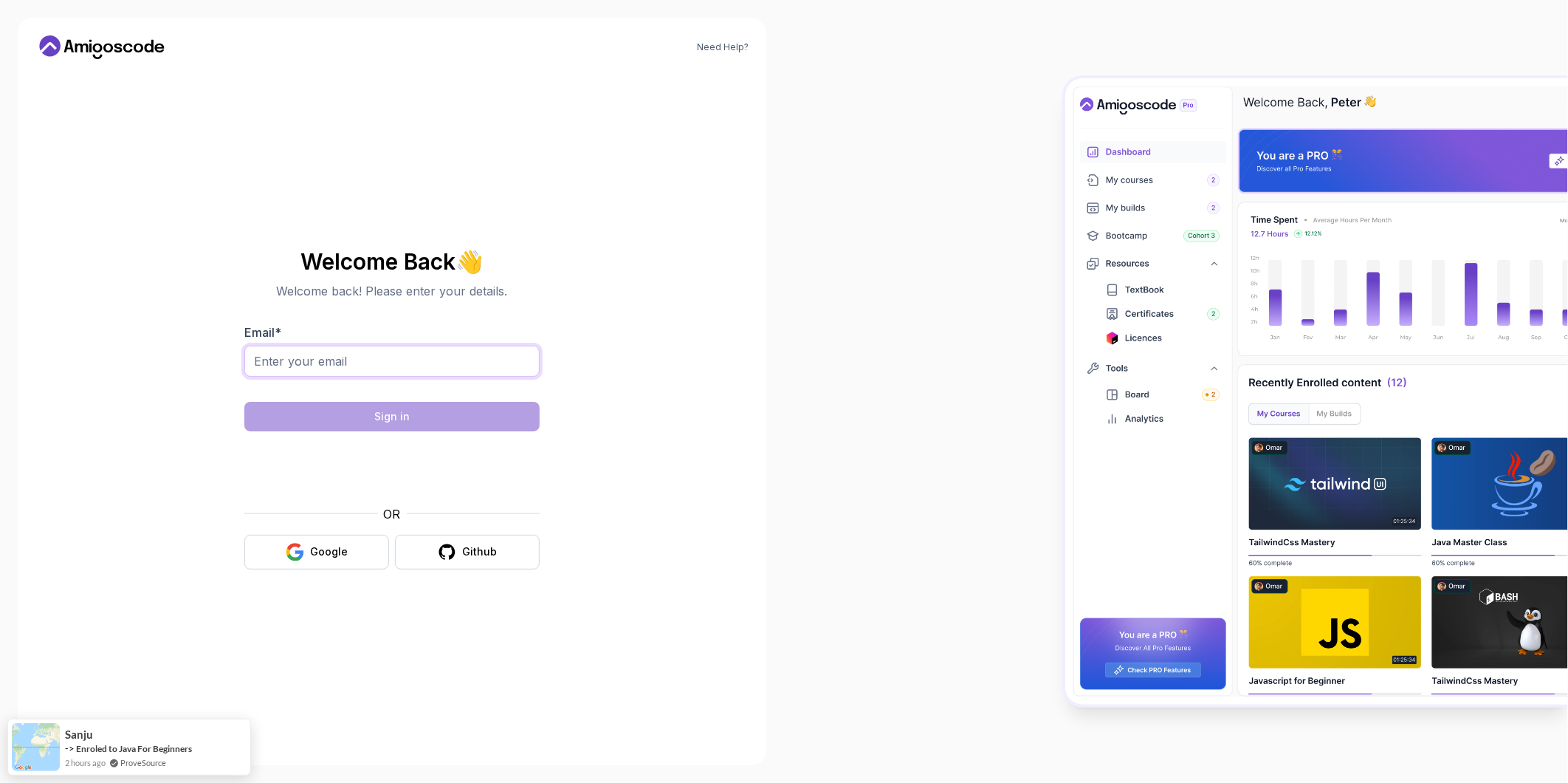
click at [382, 362] on input "Email *" at bounding box center [392, 361] width 296 height 31
type input "[EMAIL_ADDRESS][DOMAIN_NAME]"
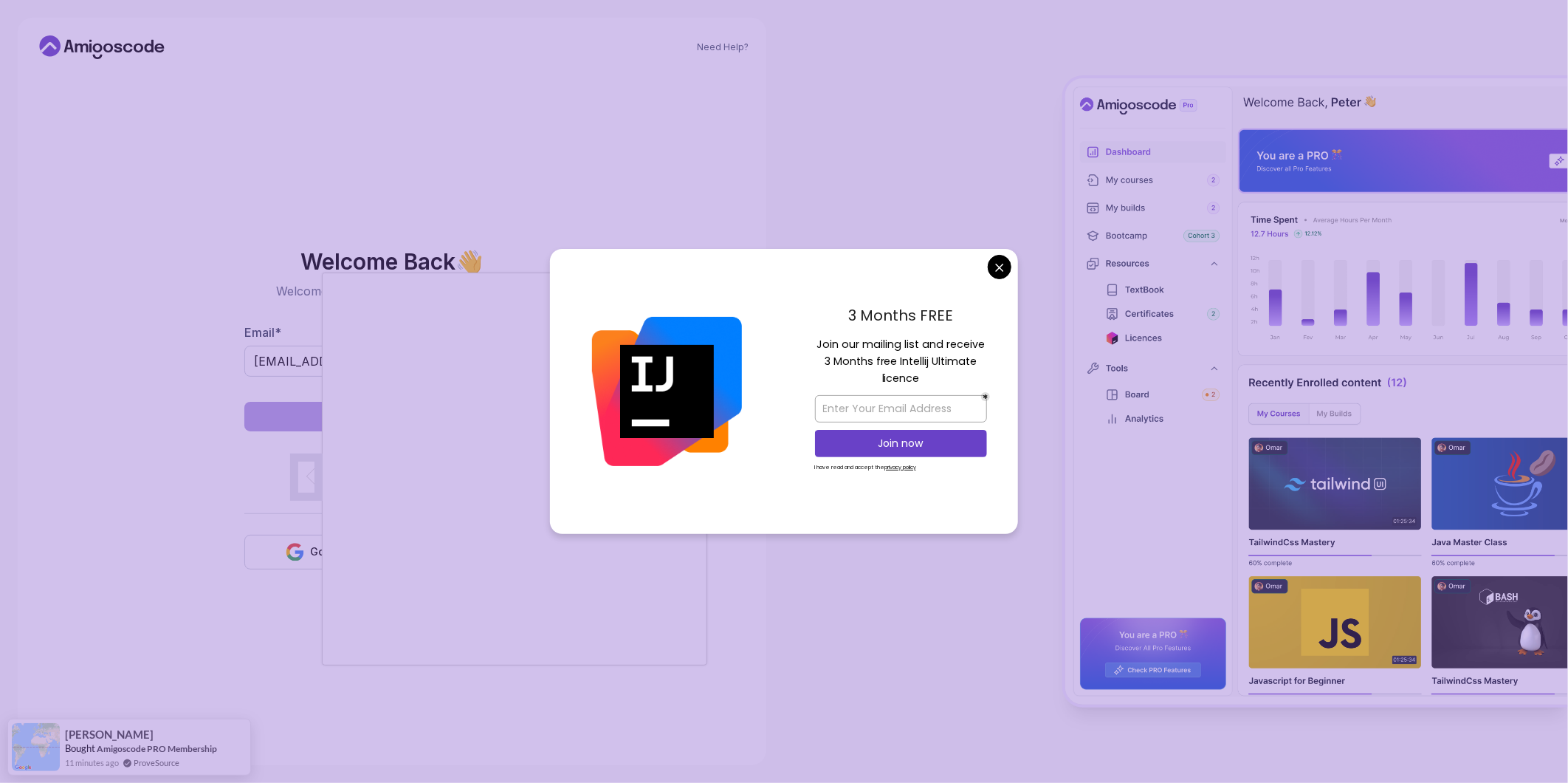
click at [996, 257] on body "Need Help? Welcome Back 👋 Welcome back! Please enter your details. Email * abdu…" at bounding box center [784, 392] width 1568 height 783
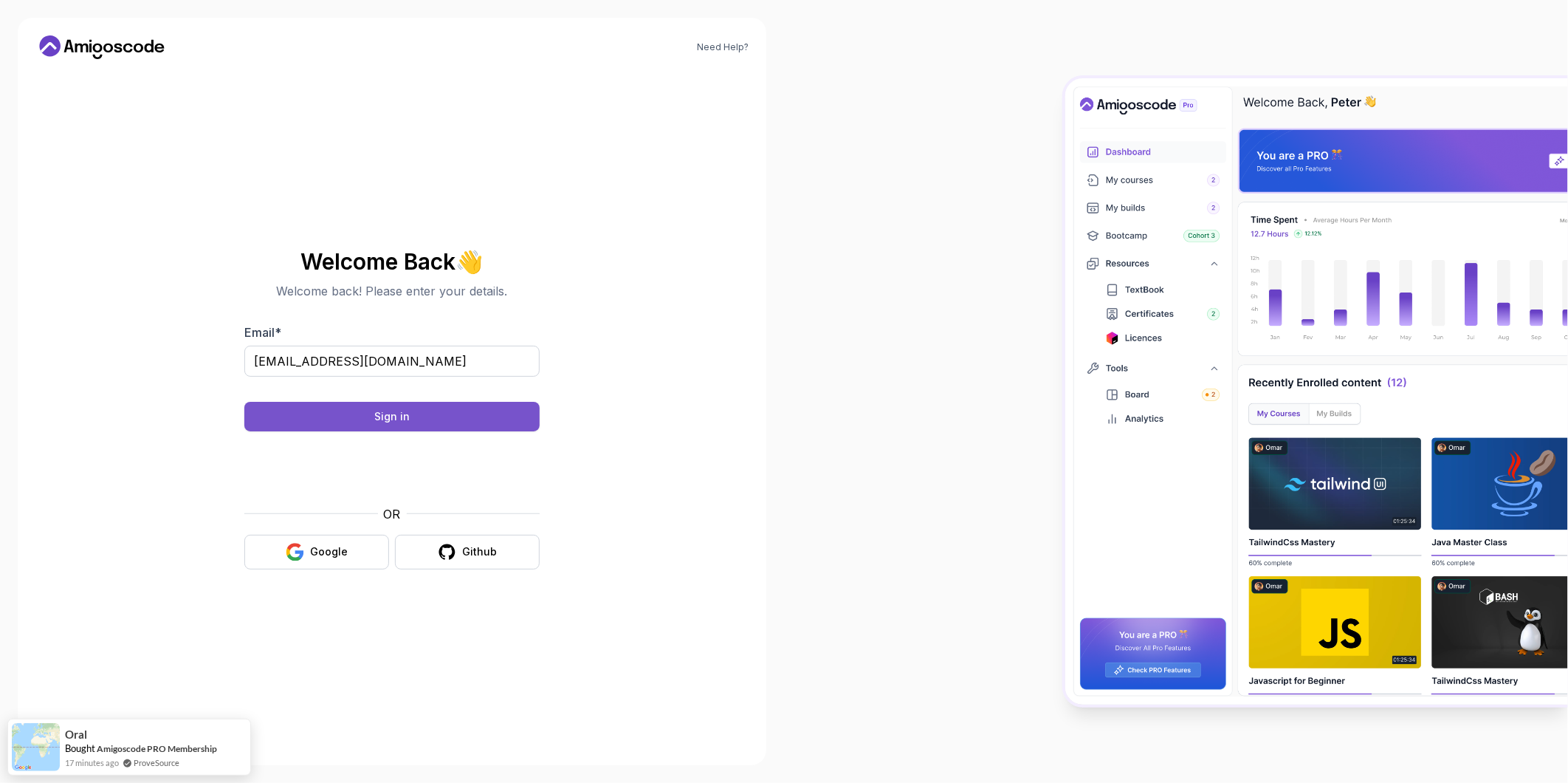
click at [478, 412] on button "Sign in" at bounding box center [392, 417] width 296 height 29
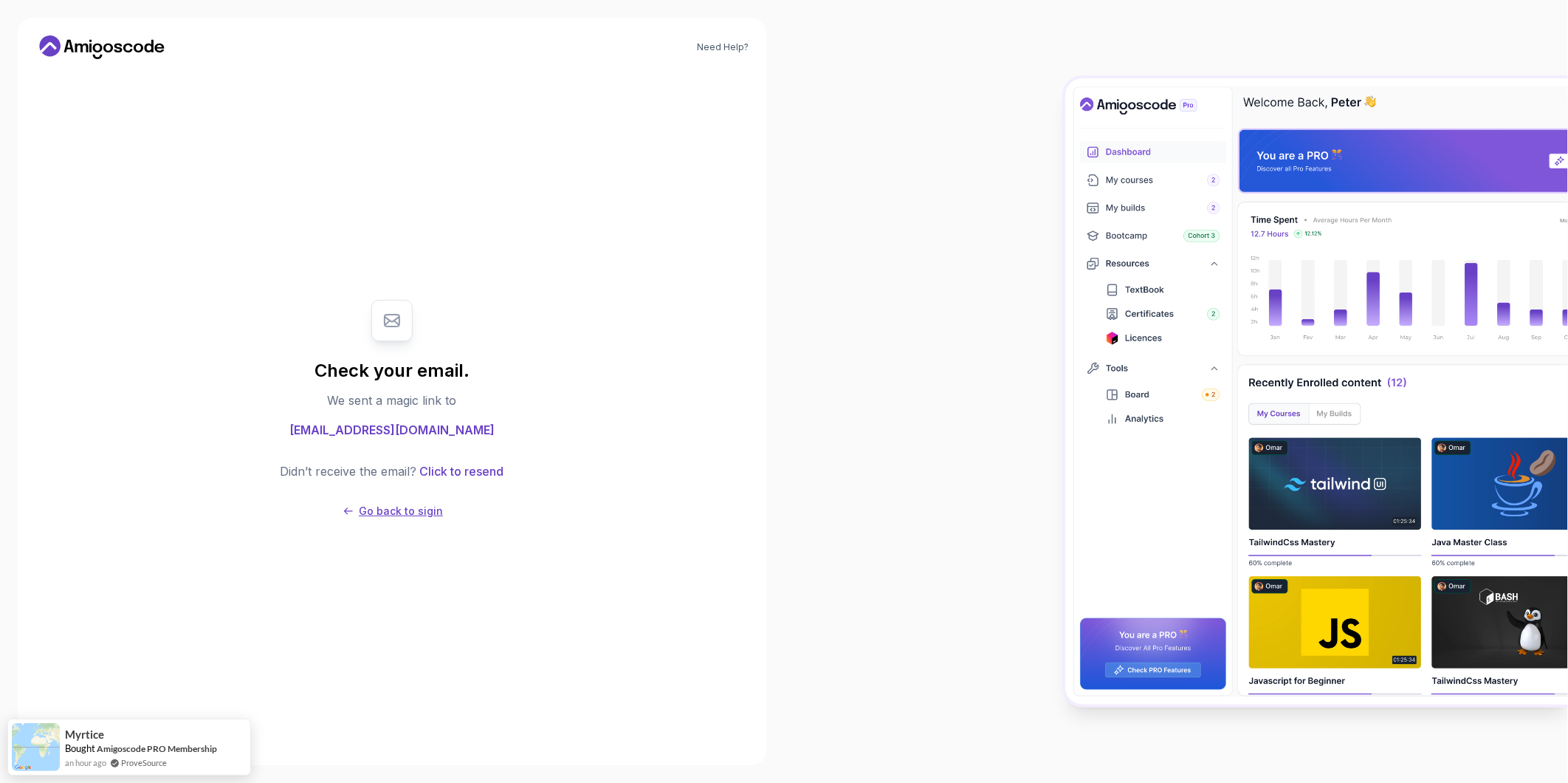
click at [403, 508] on p "Go back to sigin" at bounding box center [401, 511] width 84 height 15
